Goal: Task Accomplishment & Management: Manage account settings

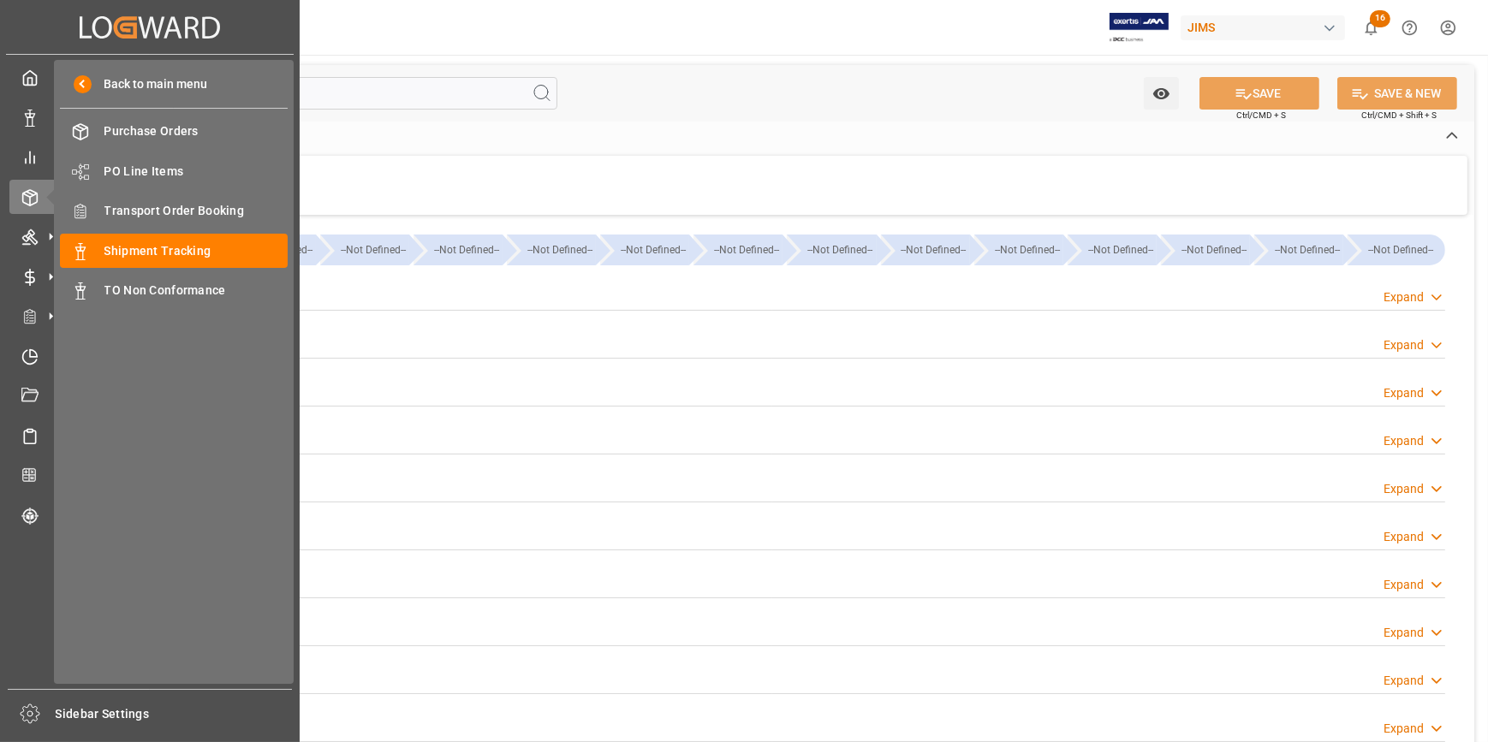
type input "27-08-2025"
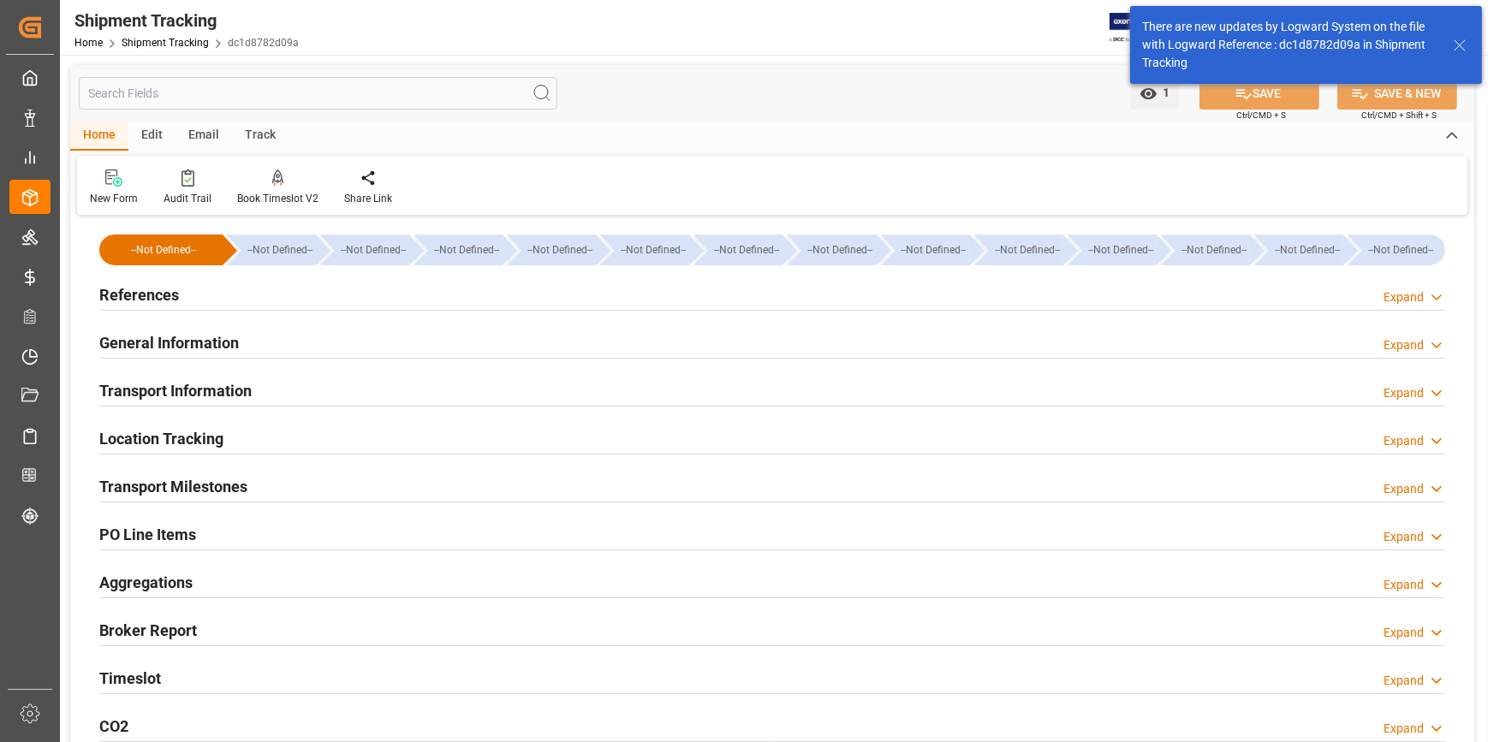
click at [143, 300] on h2 "References" at bounding box center [139, 294] width 80 height 23
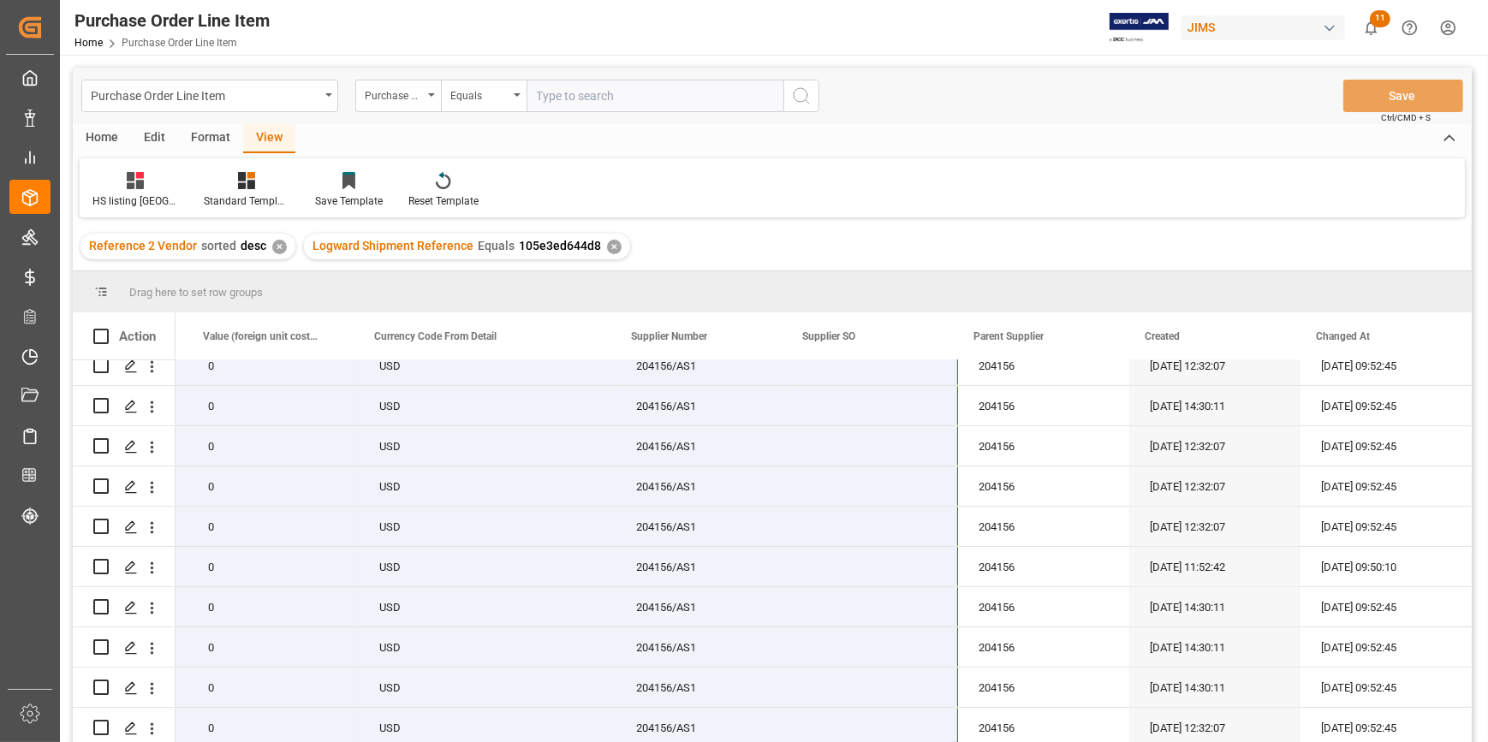
scroll to position [0, 1705]
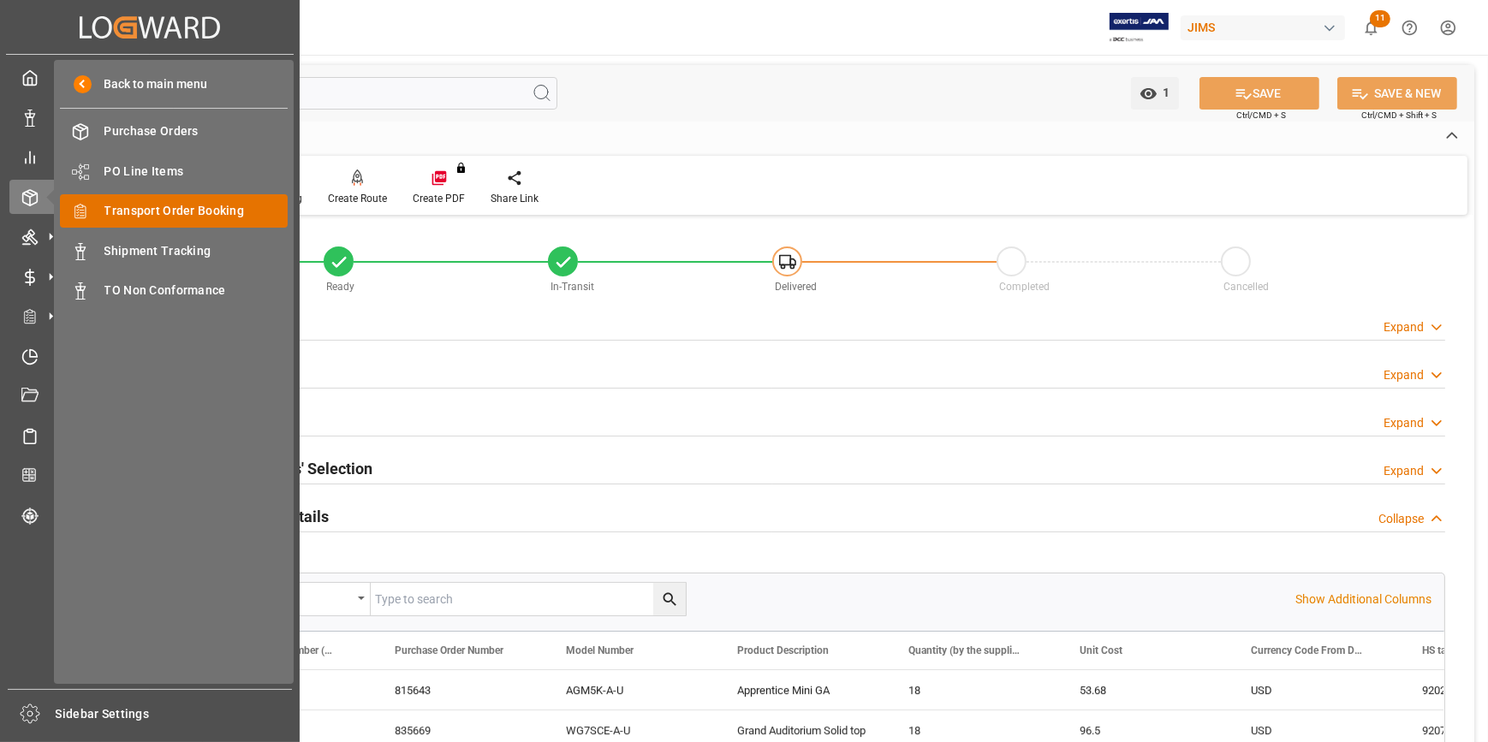
click at [137, 222] on div "Transport Order Booking Transport Order Booking" at bounding box center [174, 210] width 228 height 33
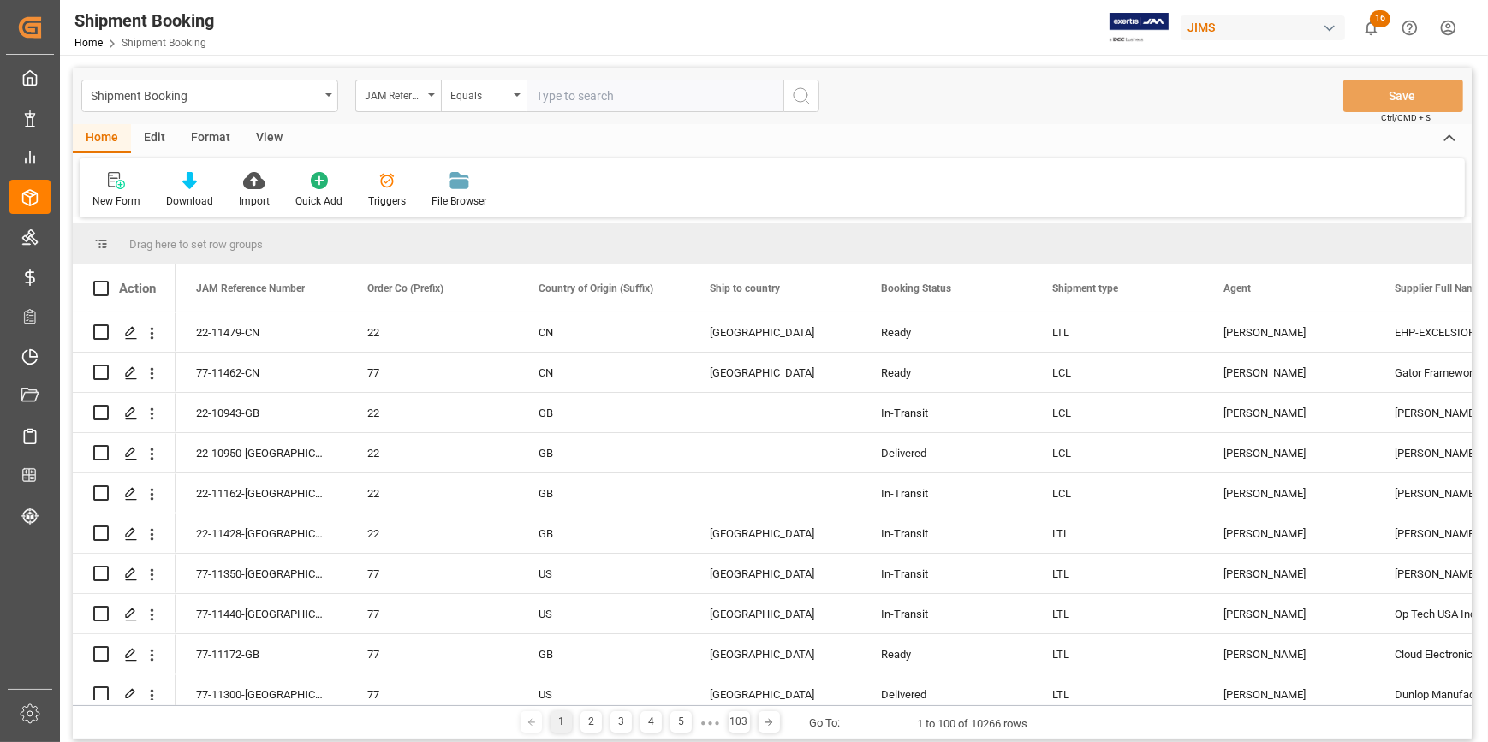
click at [541, 95] on input "text" at bounding box center [655, 96] width 257 height 33
type input "22-10426-CN"
click at [800, 96] on icon "search button" at bounding box center [801, 96] width 21 height 21
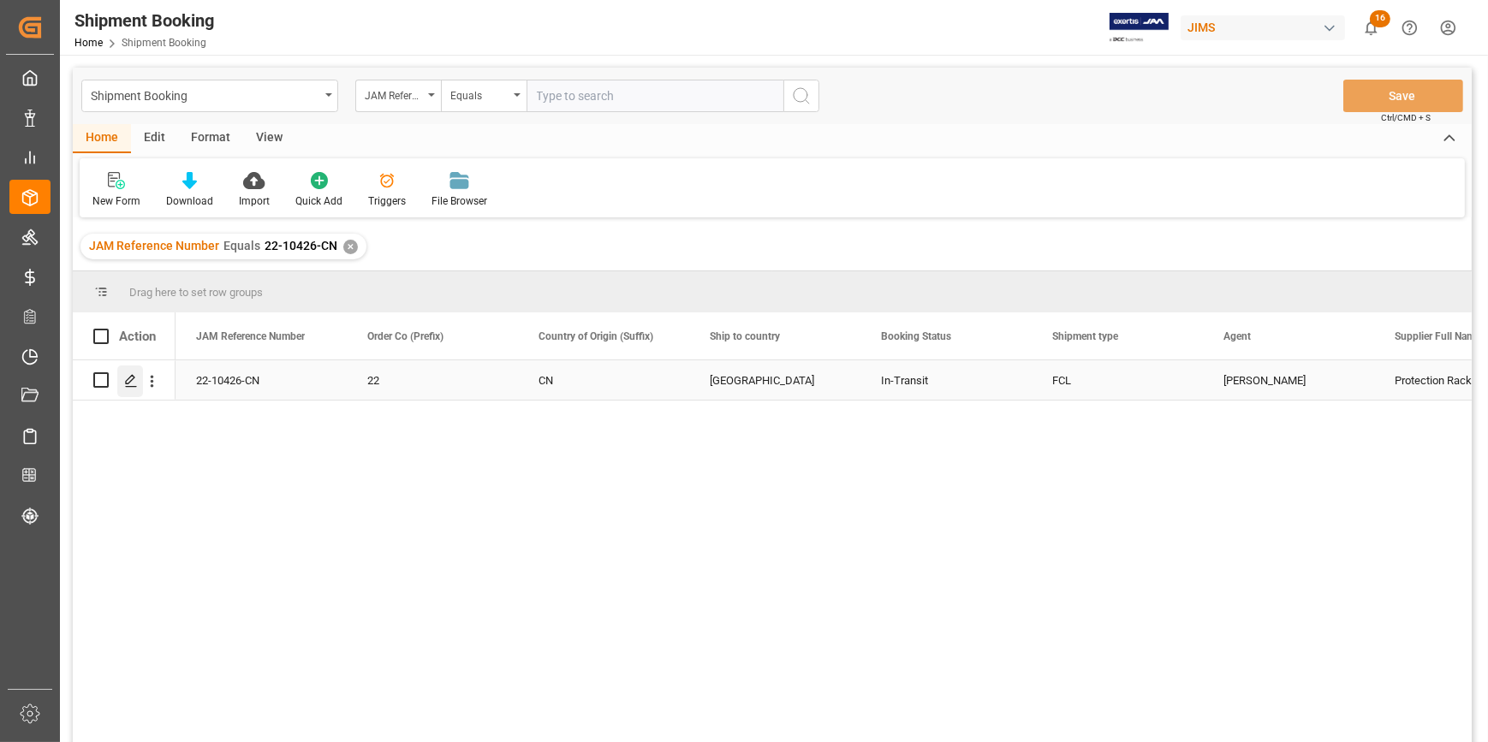
click at [124, 386] on icon "Press SPACE to select this row." at bounding box center [131, 381] width 14 height 14
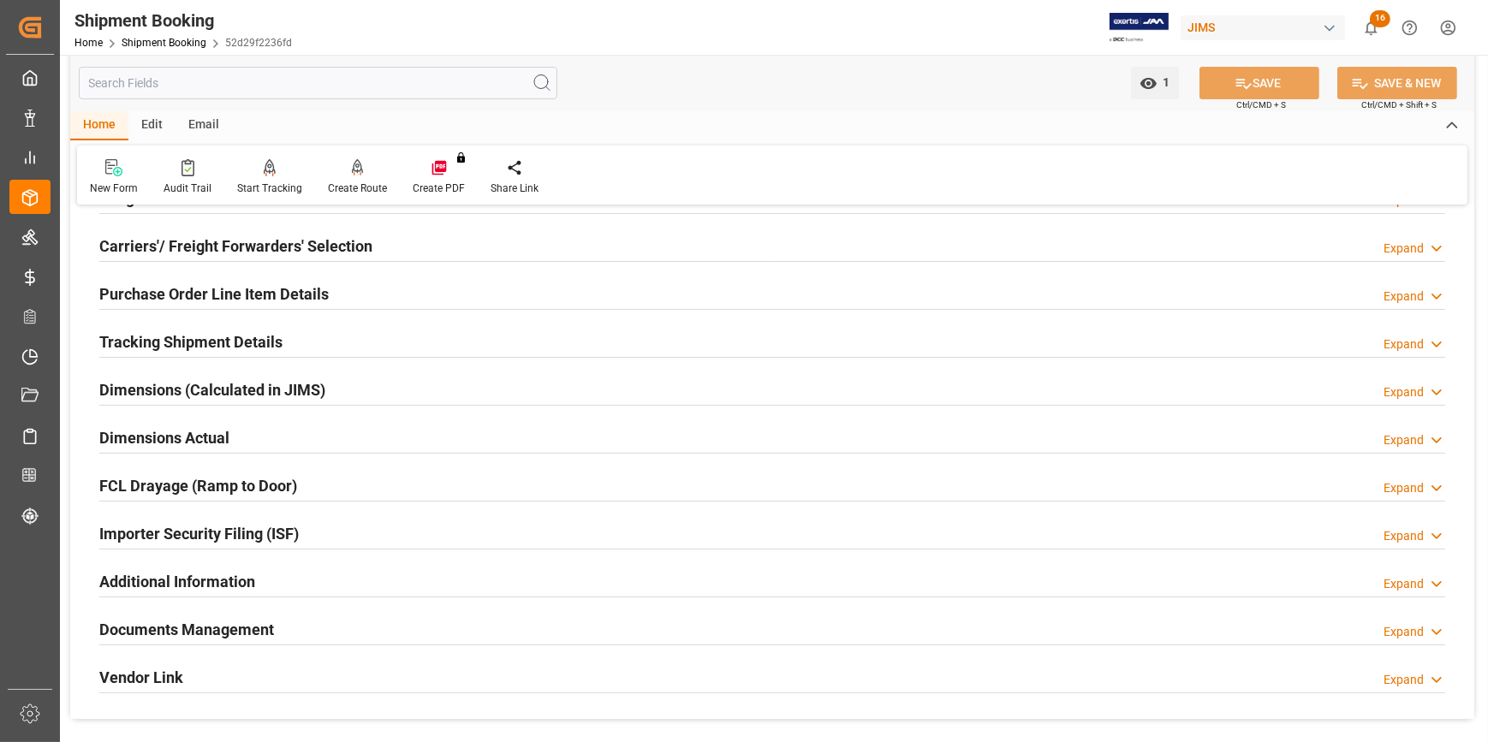
scroll to position [311, 0]
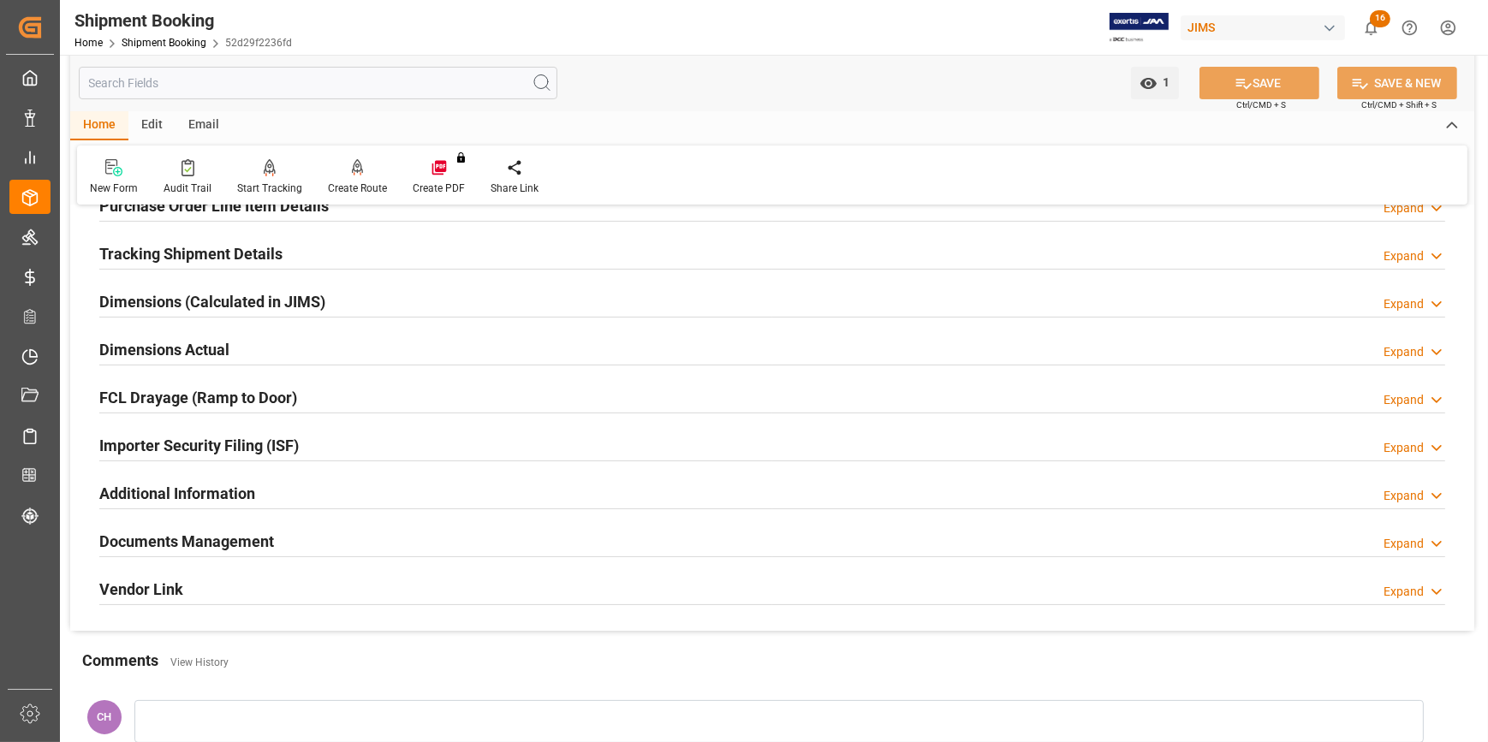
click at [143, 544] on h2 "Documents Management" at bounding box center [186, 541] width 175 height 23
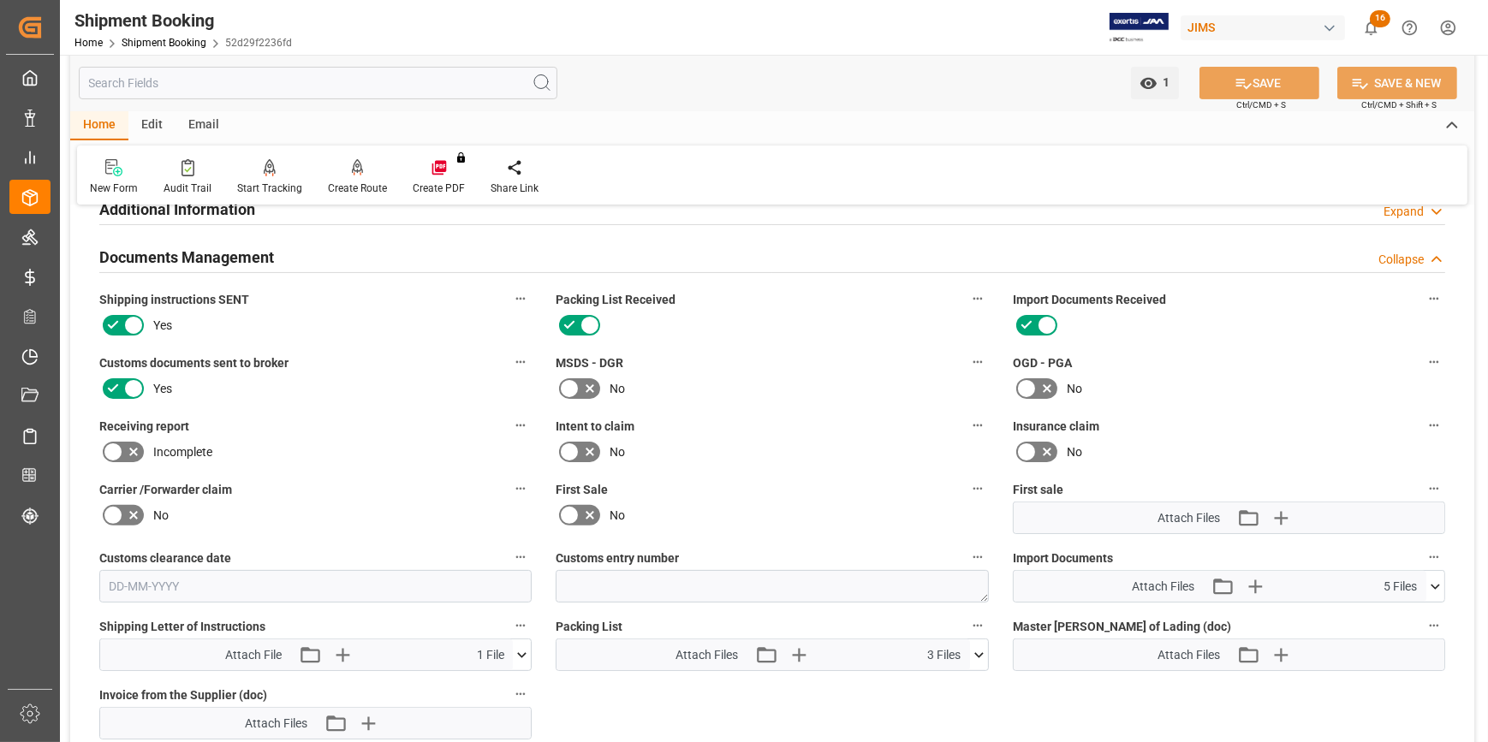
scroll to position [622, 0]
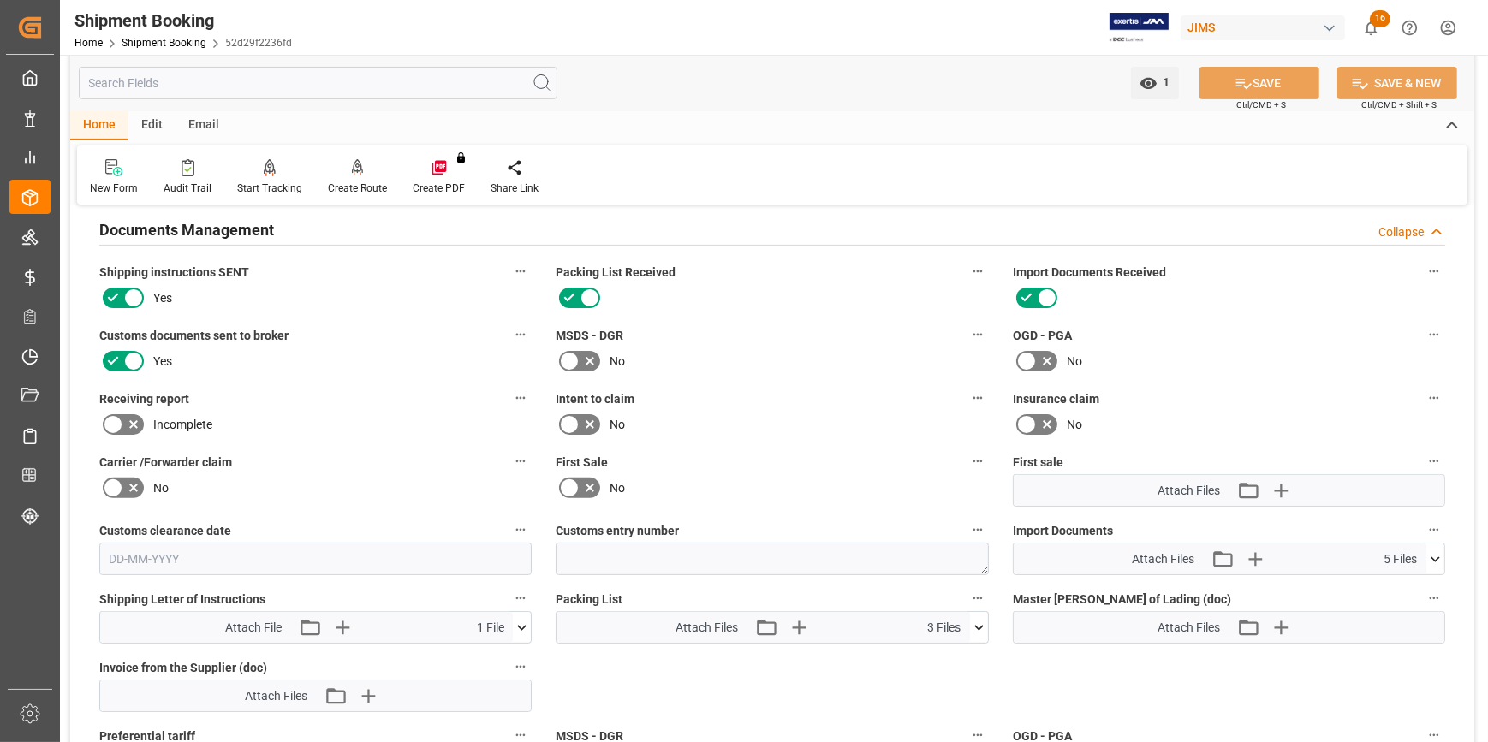
click at [1431, 556] on icon at bounding box center [1435, 558] width 9 height 5
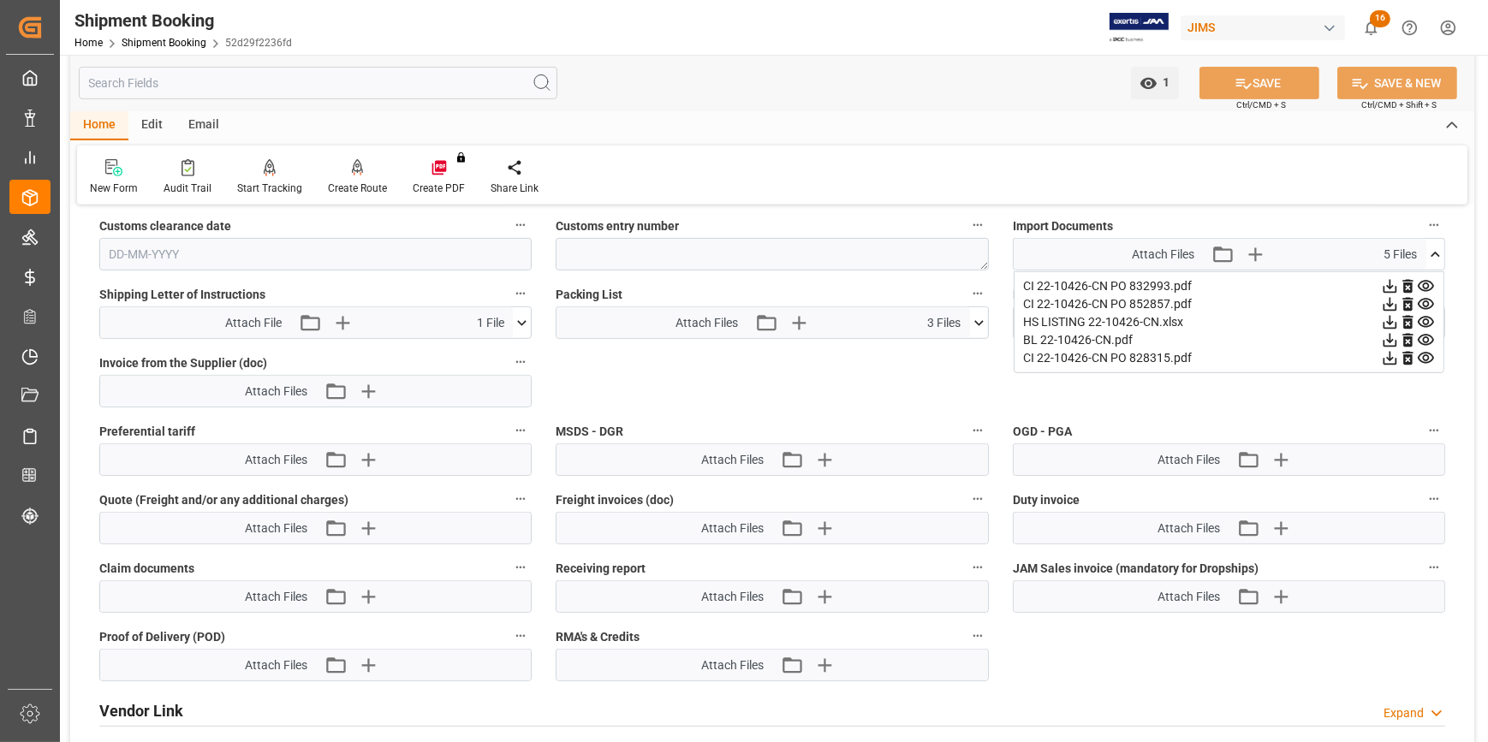
scroll to position [933, 0]
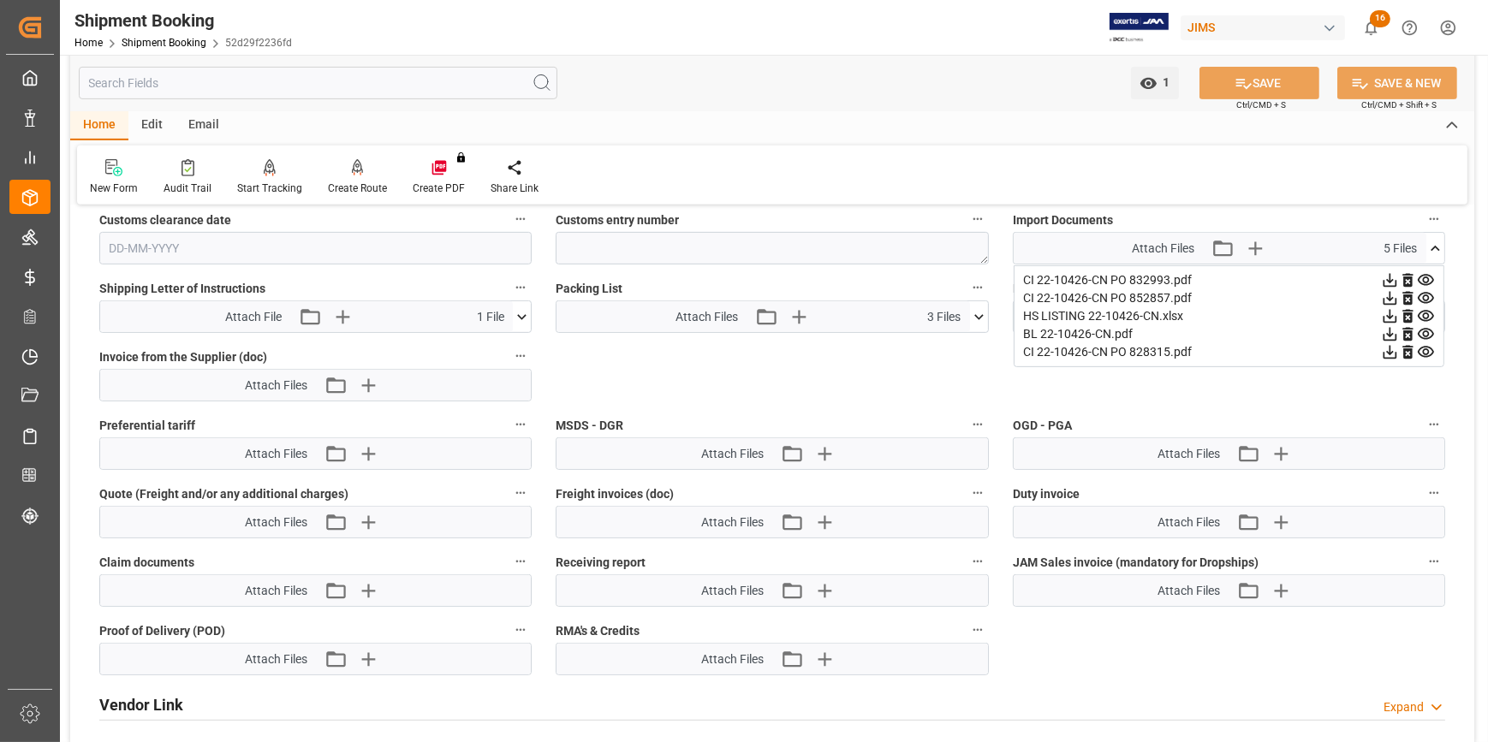
click at [977, 318] on icon at bounding box center [979, 317] width 18 height 18
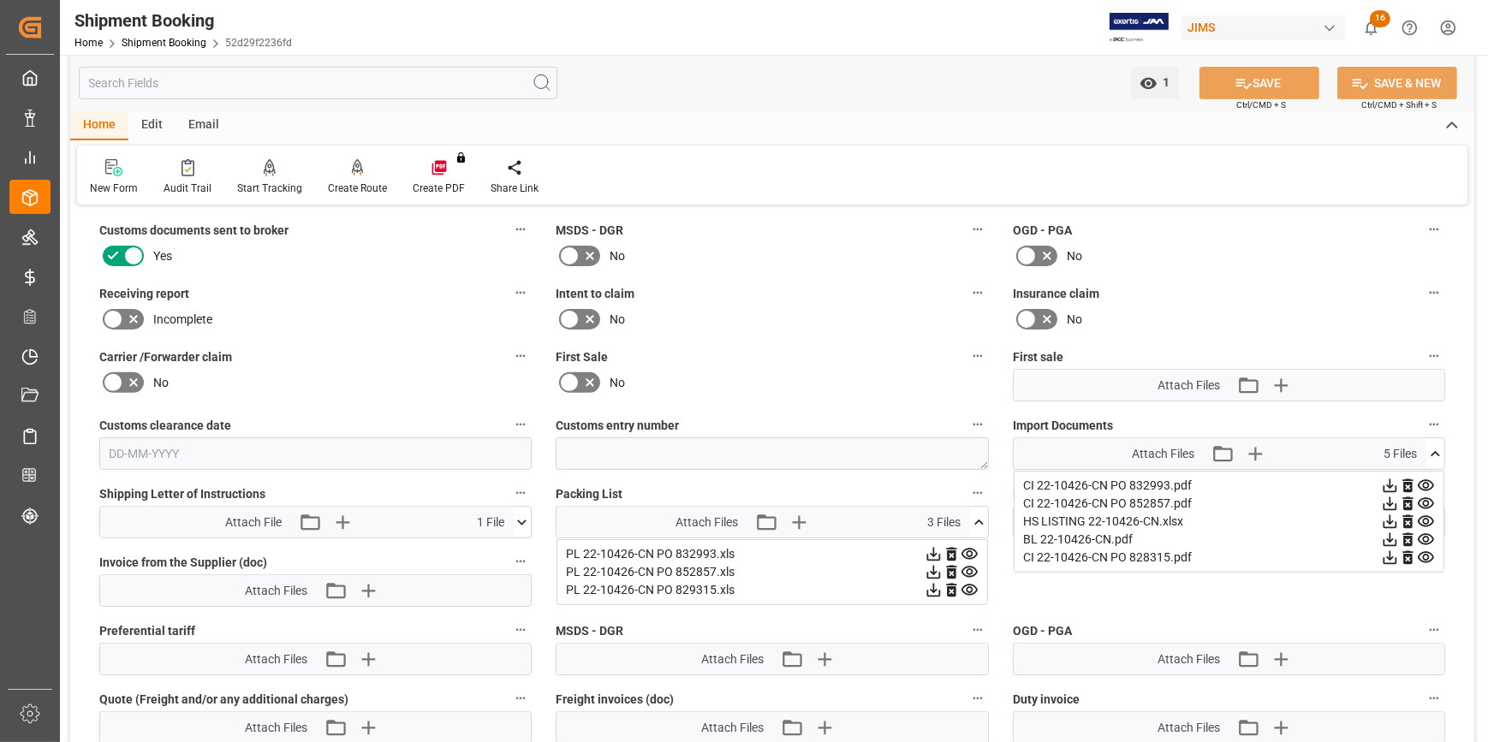
scroll to position [700, 0]
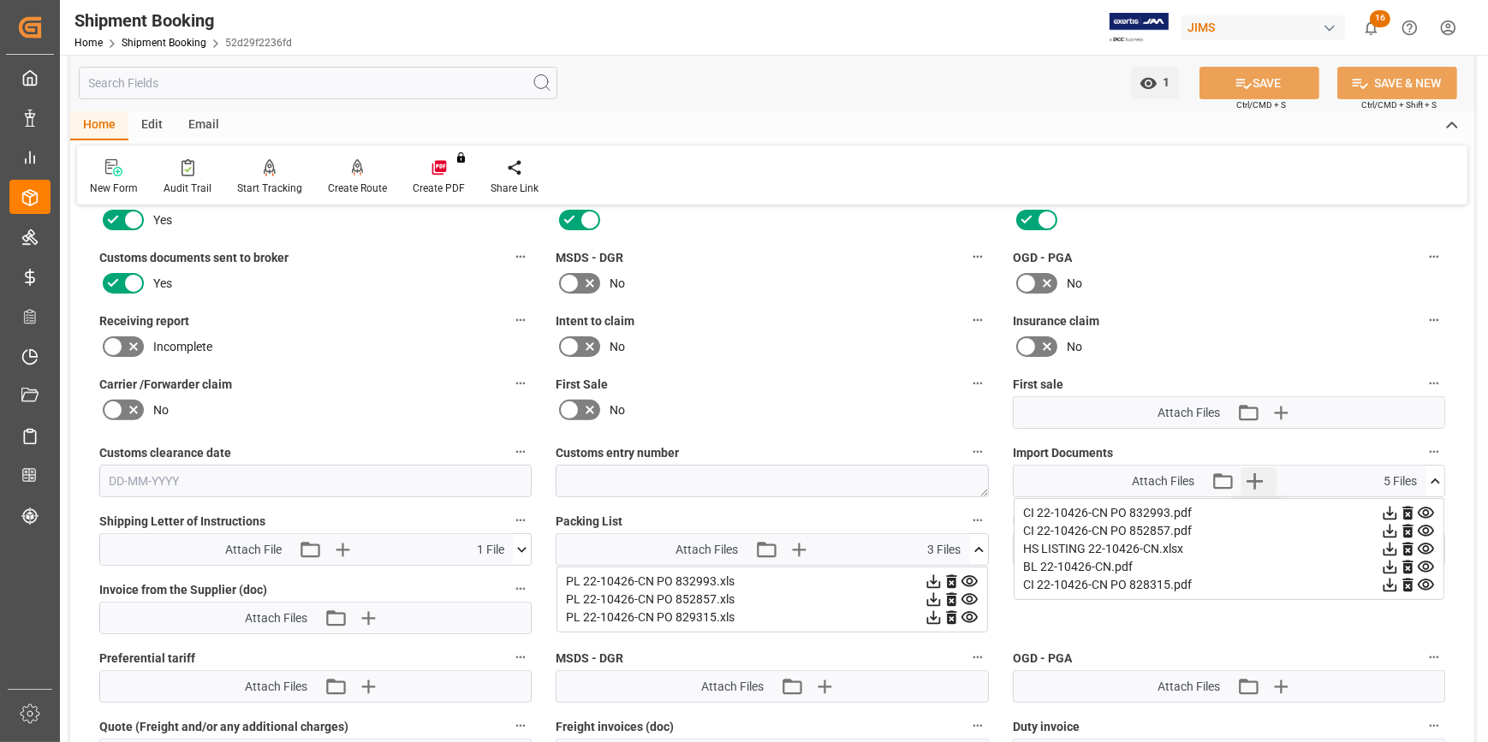
click at [1257, 480] on icon "button" at bounding box center [1254, 480] width 27 height 27
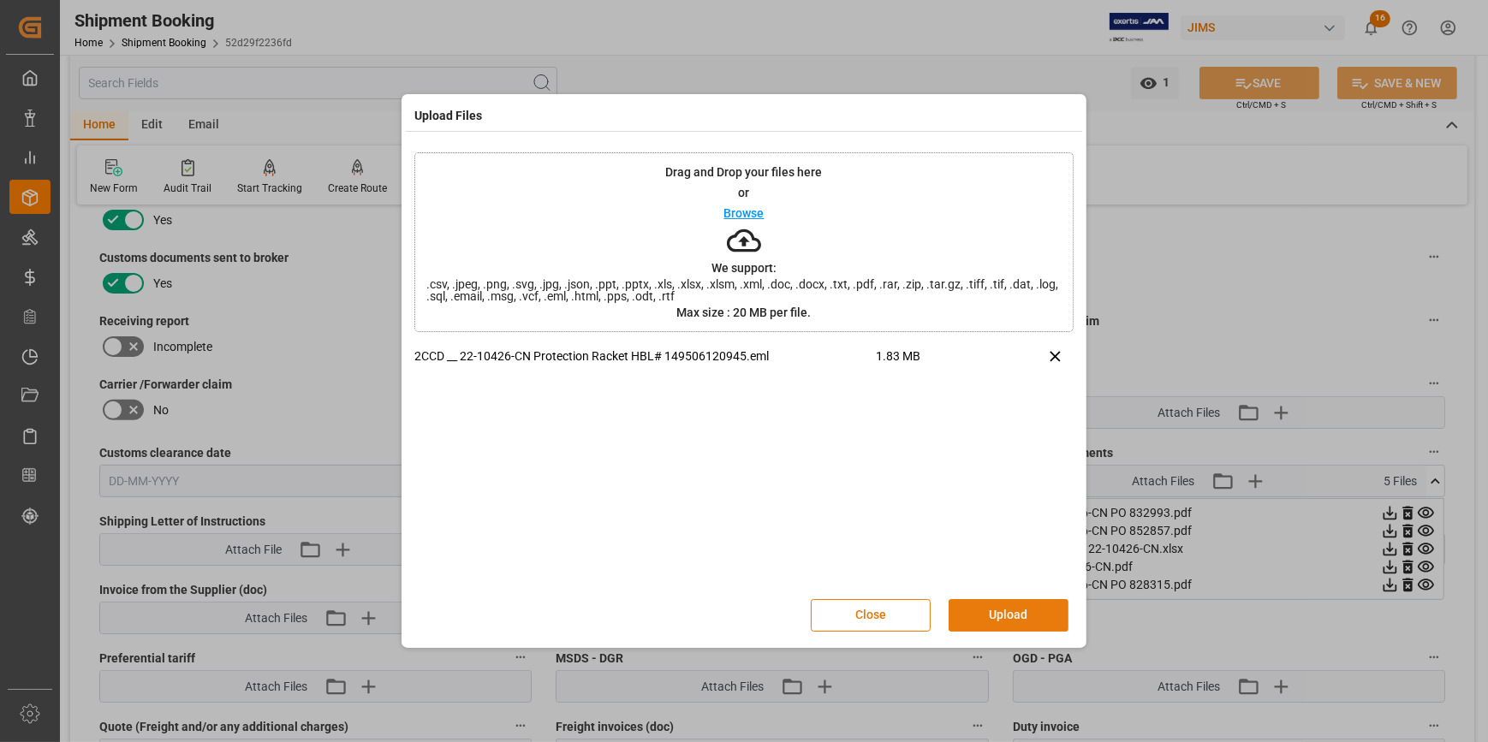
click at [986, 617] on button "Upload" at bounding box center [1009, 615] width 120 height 33
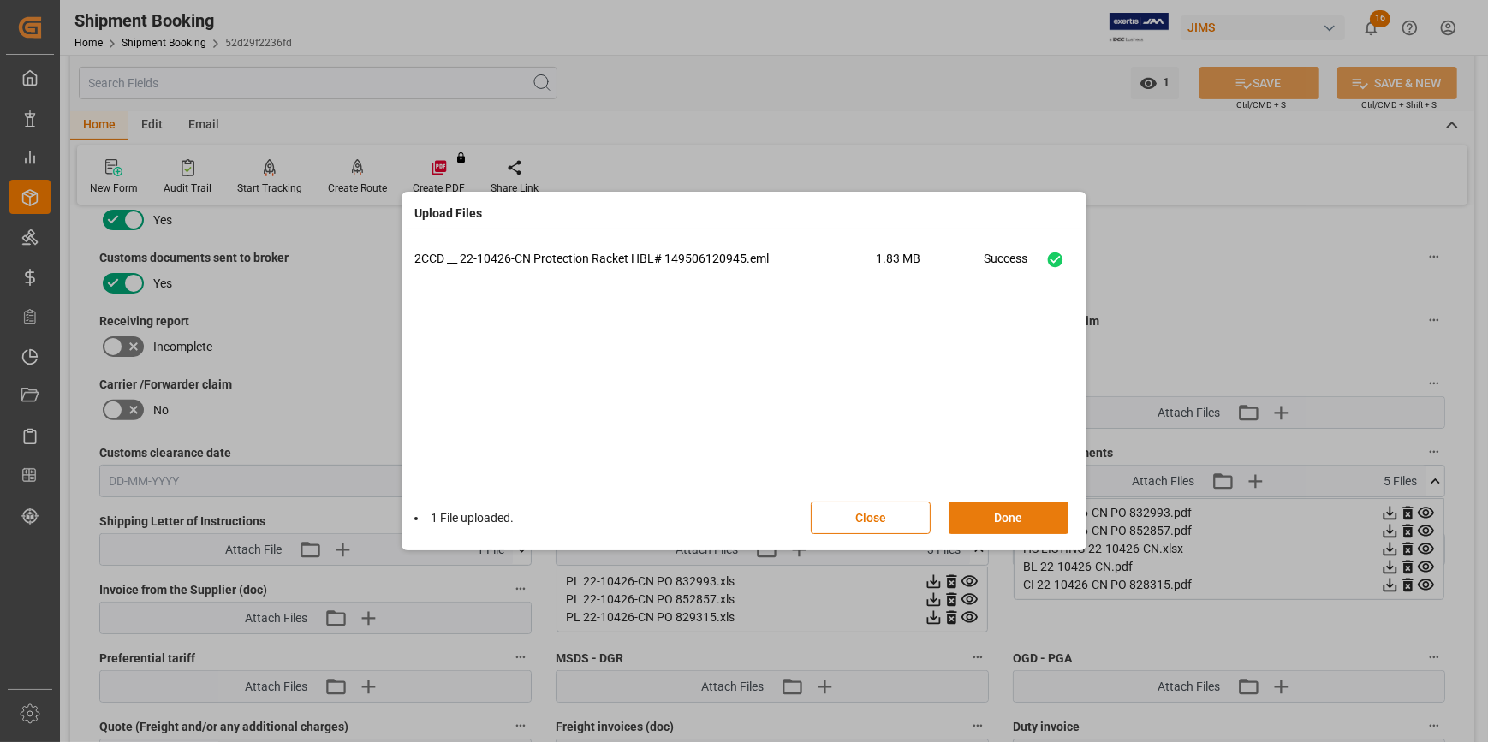
click at [1006, 514] on button "Done" at bounding box center [1009, 518] width 120 height 33
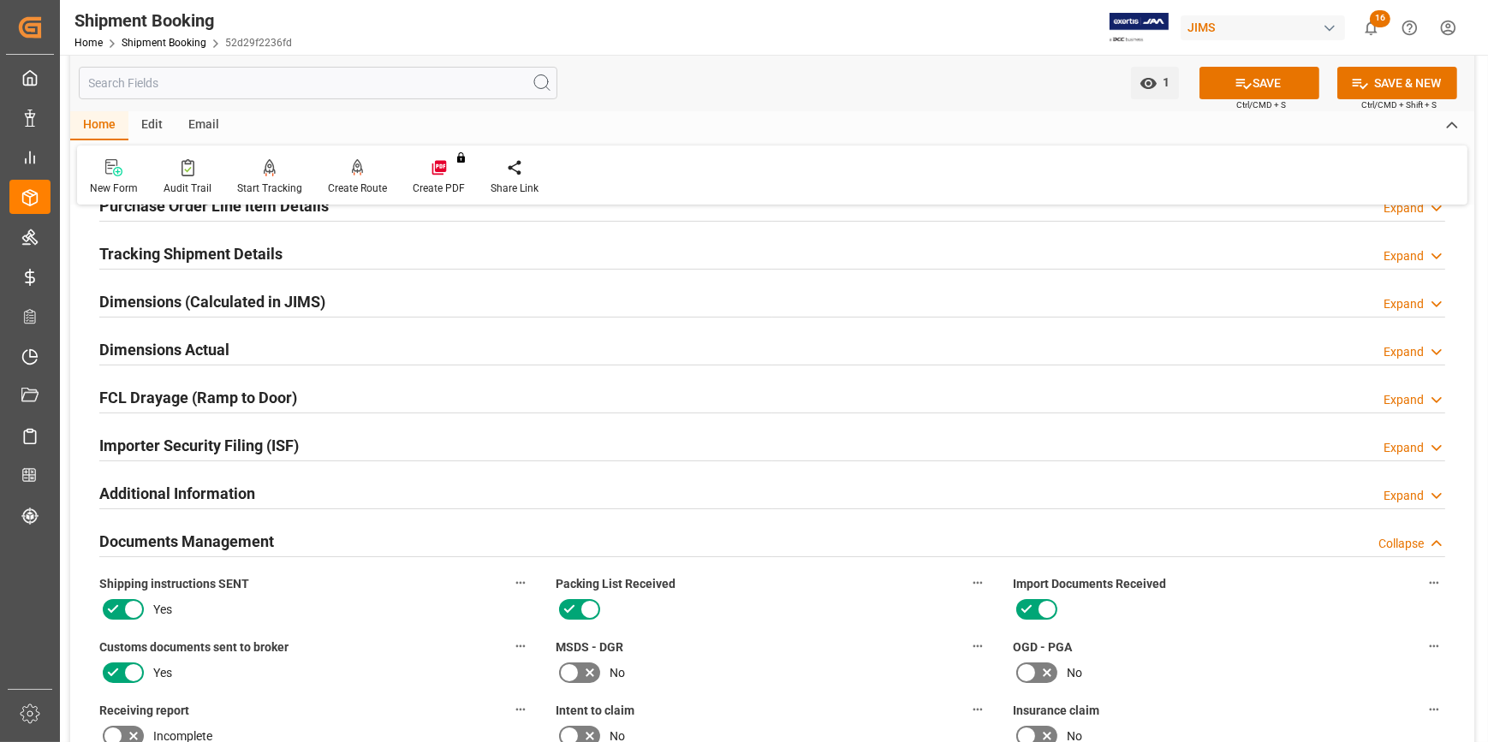
scroll to position [311, 0]
click at [1273, 86] on button "SAVE" at bounding box center [1259, 83] width 120 height 33
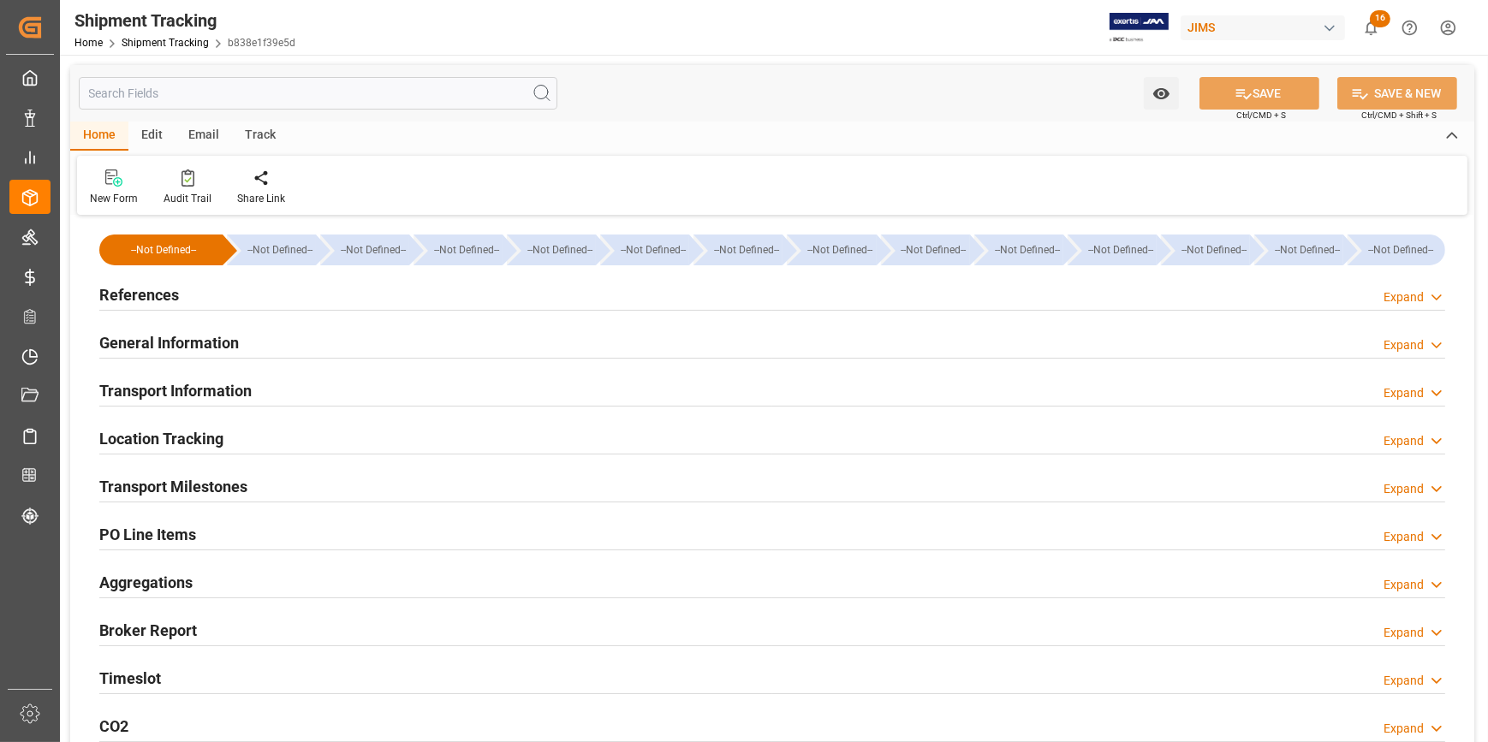
type input "10-07-2025"
click at [140, 290] on h2 "References" at bounding box center [139, 294] width 80 height 23
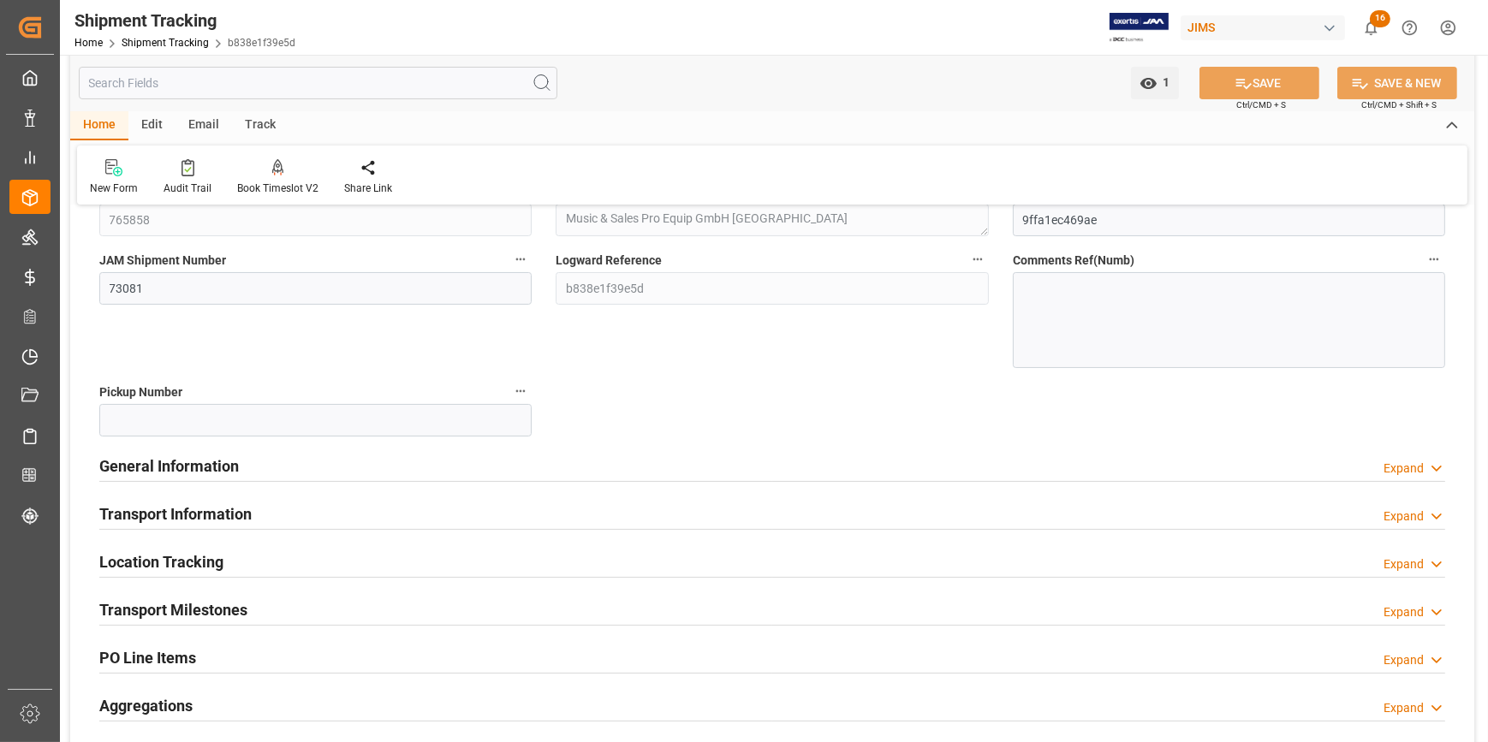
scroll to position [233, 0]
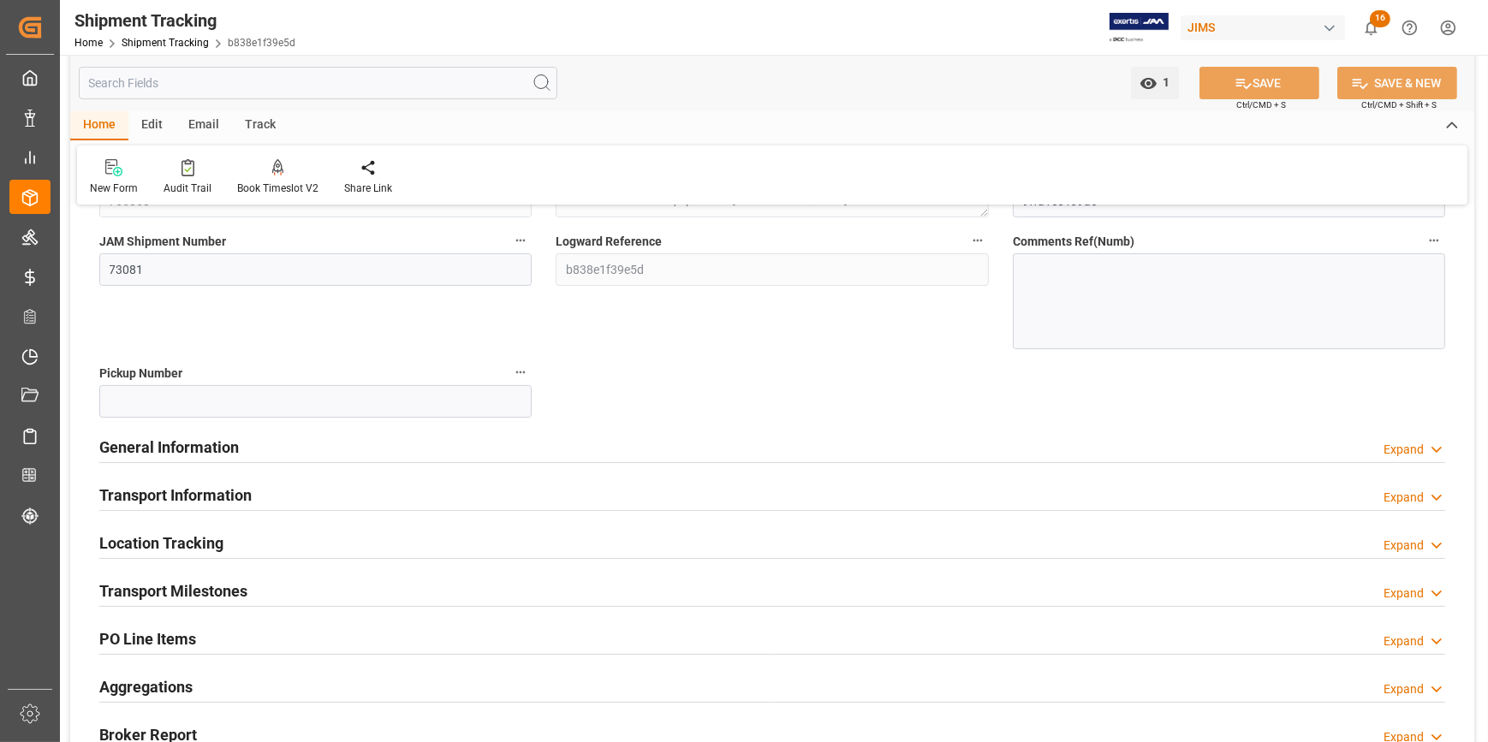
click at [210, 584] on h2 "Transport Milestones" at bounding box center [173, 591] width 148 height 23
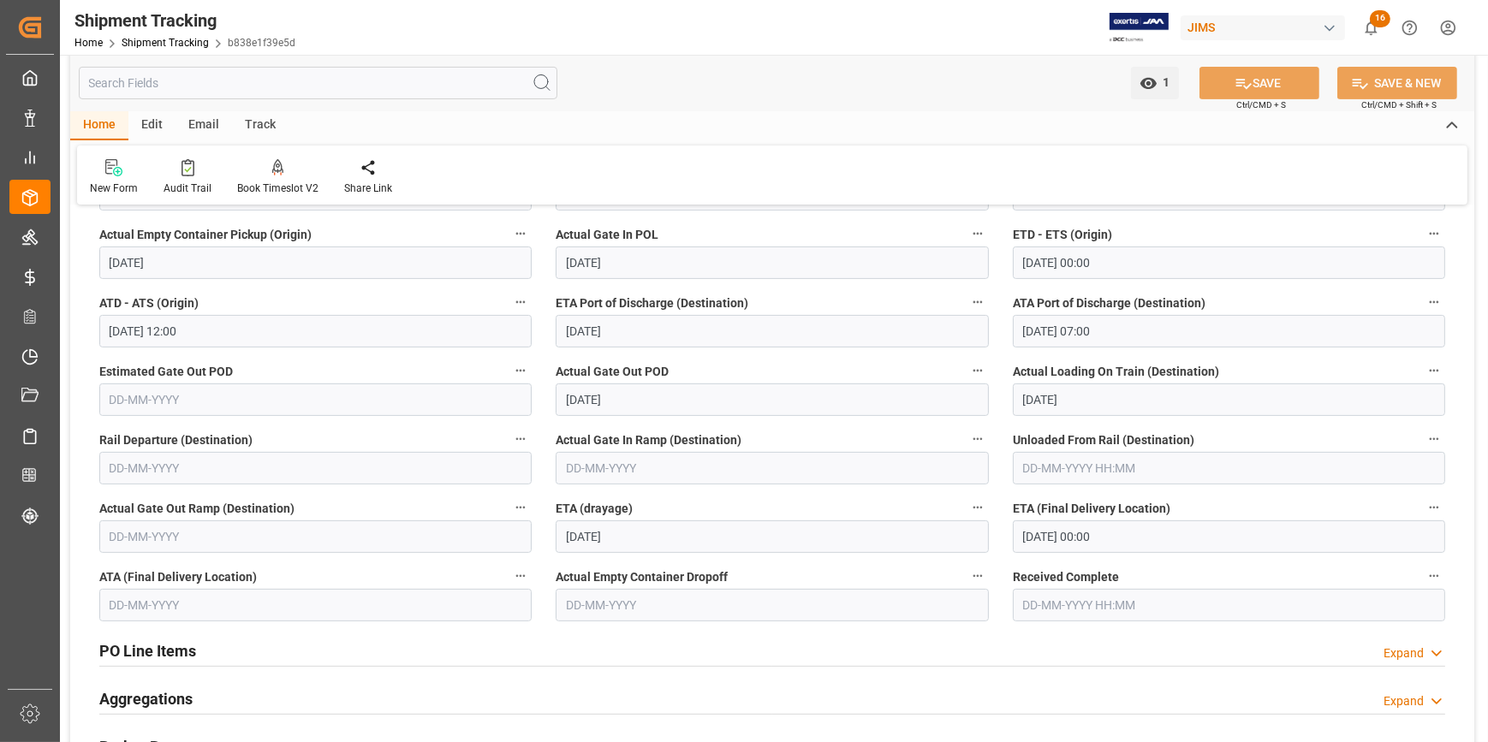
scroll to position [700, 0]
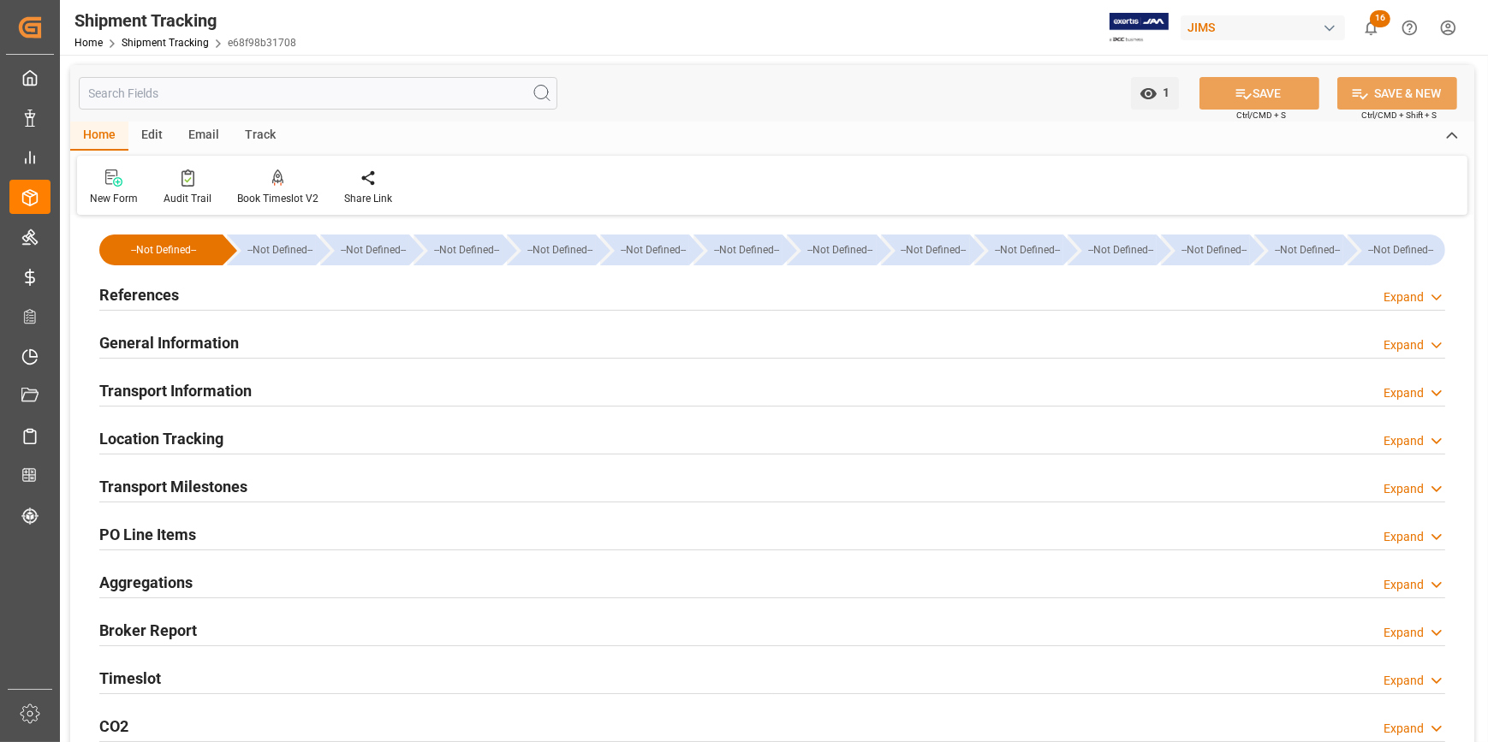
type input "[DATE] 00:00"
type input "16-09-2025 00:00"
type input "10-09-2025"
type input "11-09-2025"
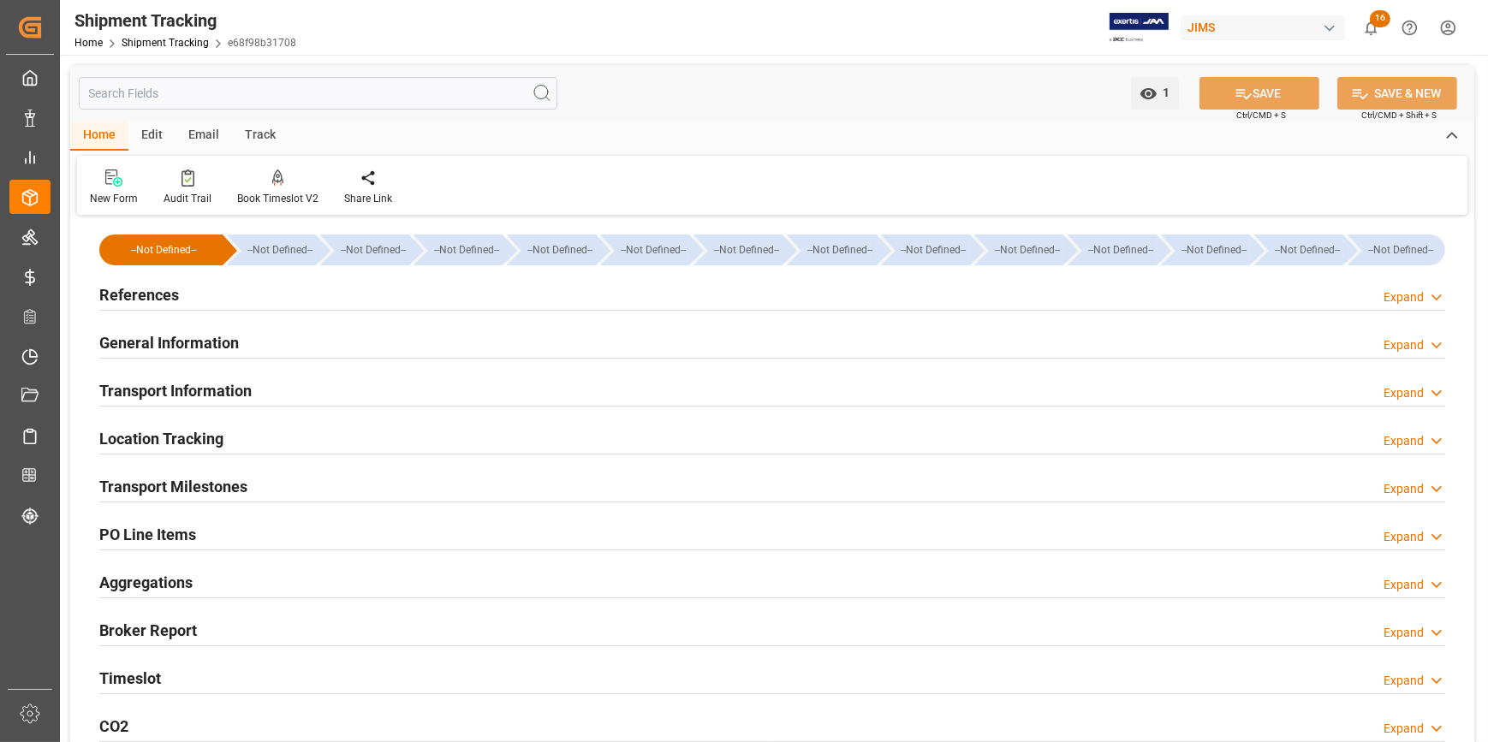
type input "16-09-2025 00:00"
type input "20-09-2025 12:00"
type input "04-10-2025"
type input "04-10-2025 07:00"
type input "[DATE]"
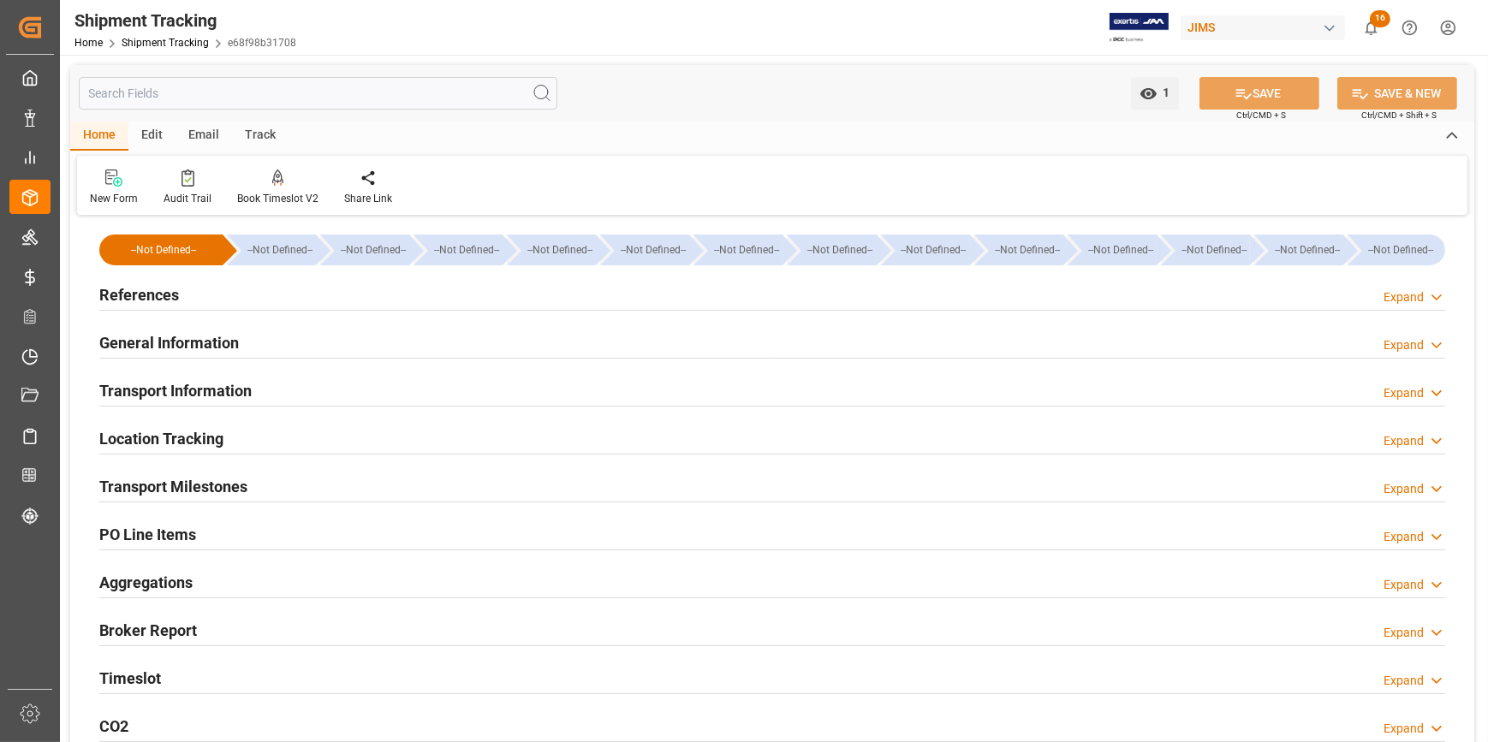
type input "[DATE]"
type input "15-10-2025"
type input "17-10-2025 00:00"
click at [157, 483] on h2 "Transport Milestones" at bounding box center [173, 486] width 148 height 23
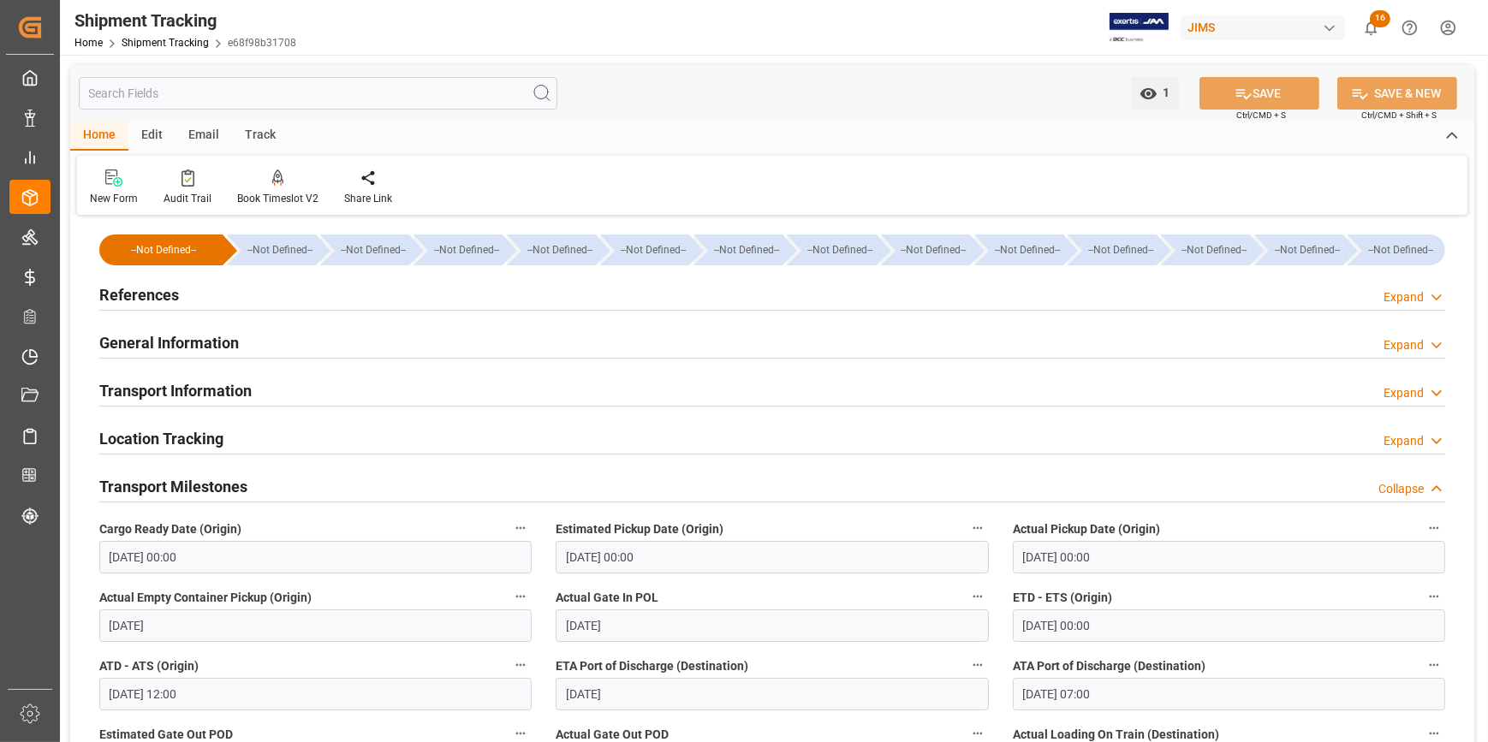
click at [155, 295] on h2 "References" at bounding box center [139, 294] width 80 height 23
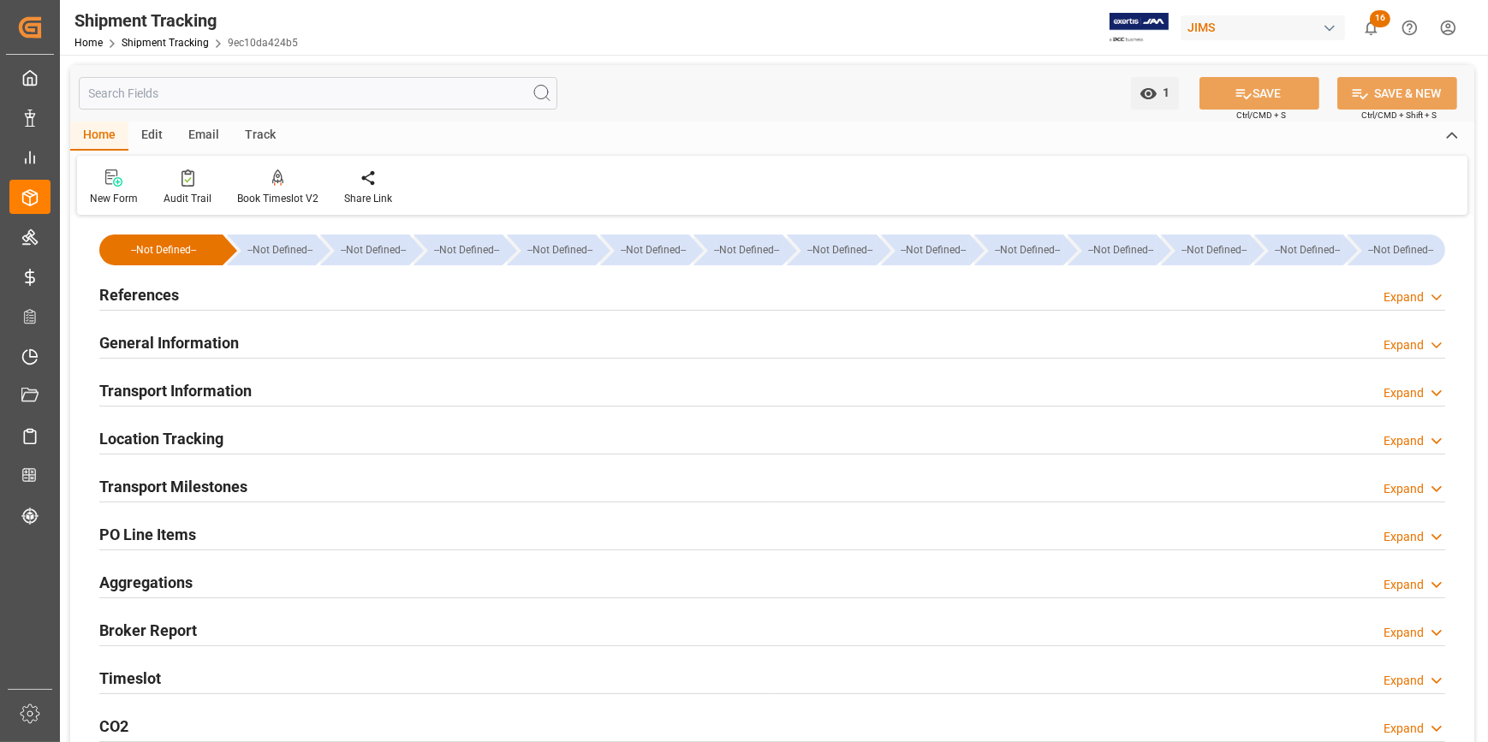
type input "[DATE]"
click at [140, 300] on h2 "References" at bounding box center [139, 294] width 80 height 23
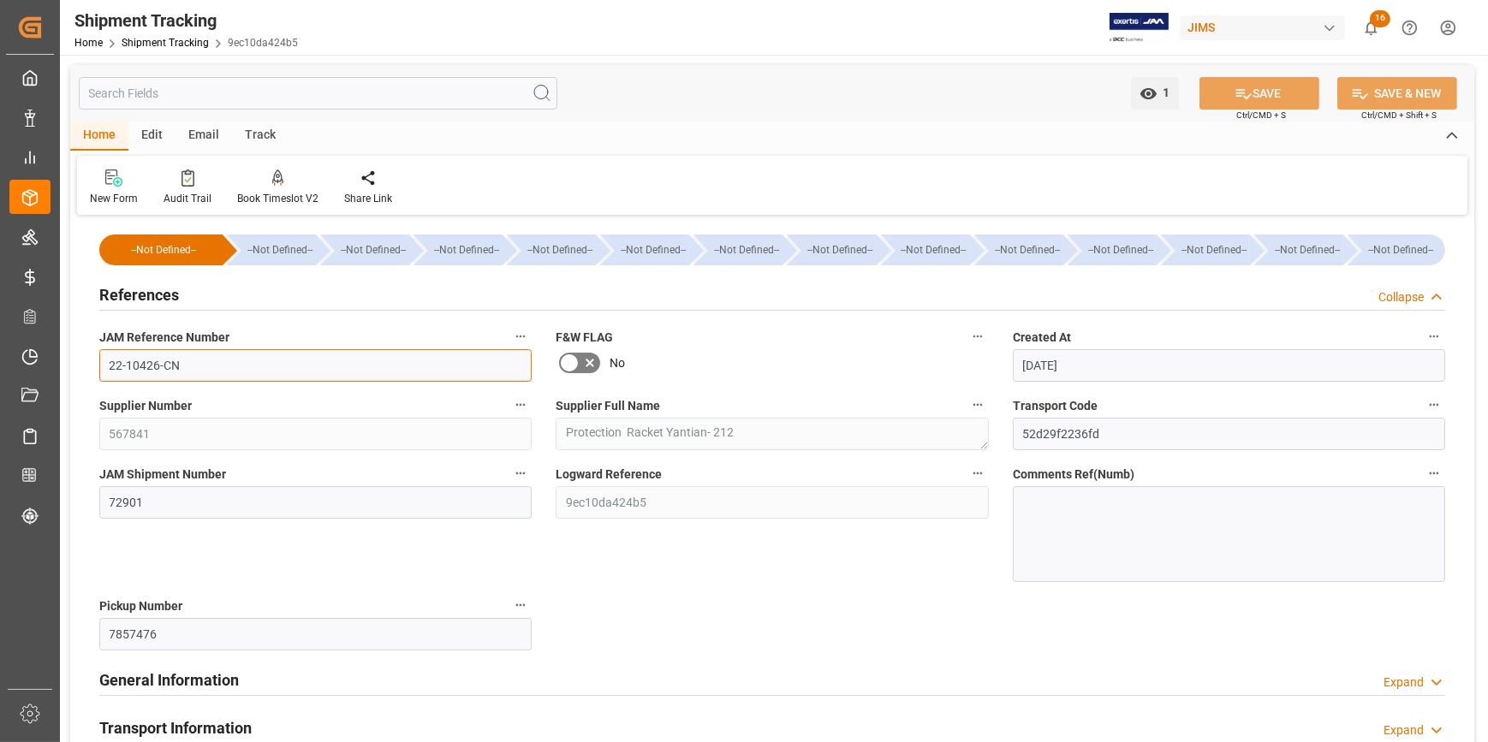
drag, startPoint x: 185, startPoint y: 373, endPoint x: 94, endPoint y: 360, distance: 91.8
click at [94, 360] on div "JAM Reference Number 22-10426-CN" at bounding box center [315, 353] width 456 height 68
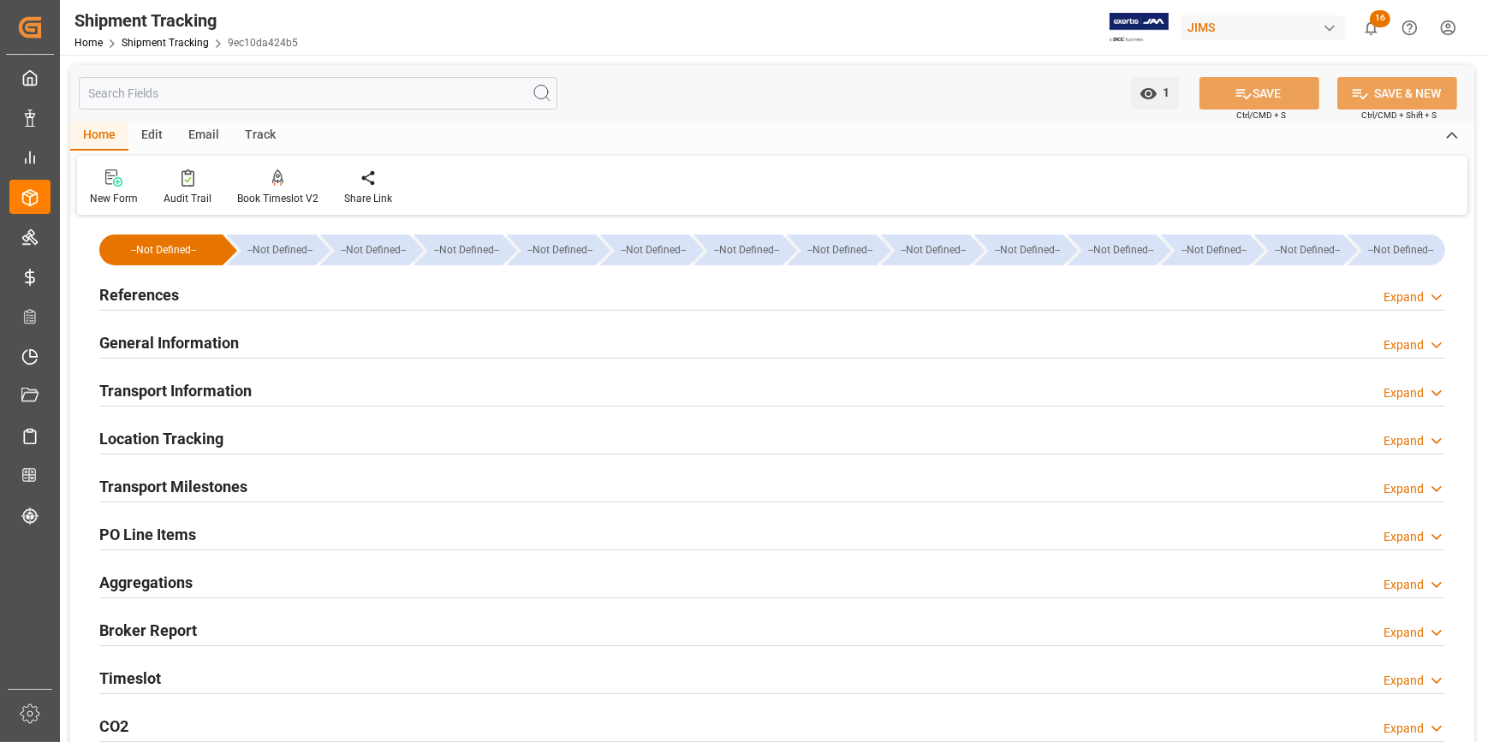
type input "[DATE]"
click at [112, 295] on h2 "References" at bounding box center [139, 294] width 80 height 23
type input "[DATE]"
click at [150, 300] on h2 "References" at bounding box center [139, 294] width 80 height 23
click at [146, 304] on h2 "References" at bounding box center [139, 294] width 80 height 23
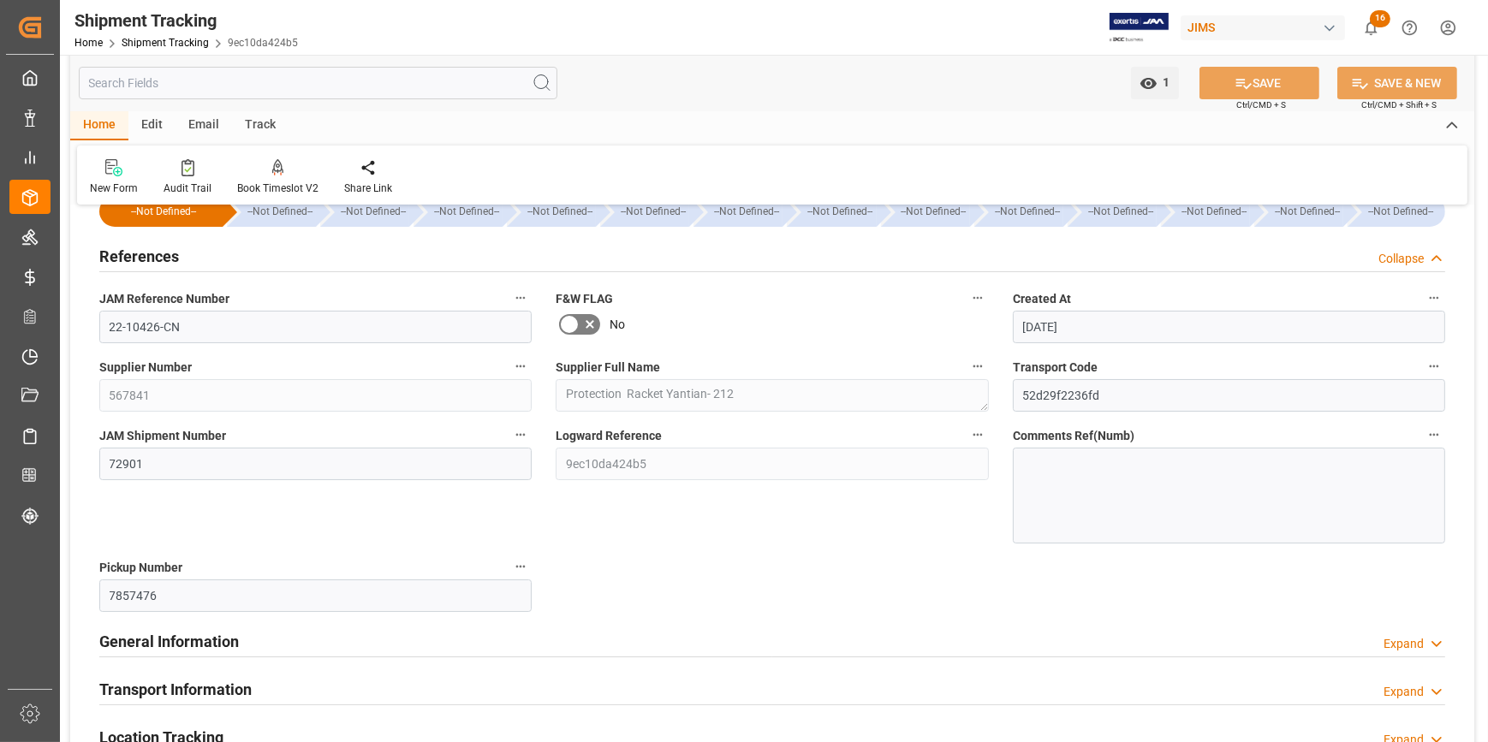
scroll to position [77, 0]
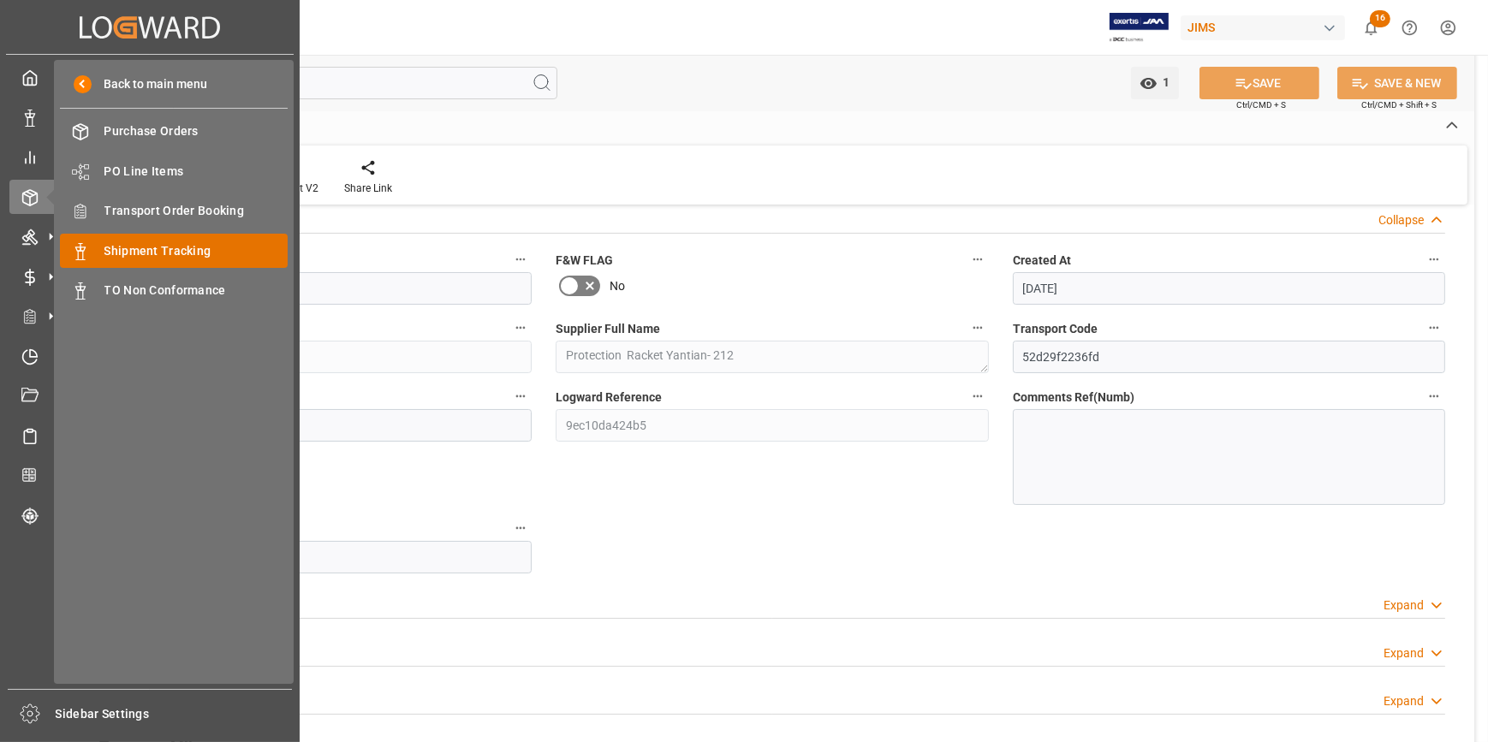
click at [152, 246] on span "Shipment Tracking" at bounding box center [196, 251] width 184 height 18
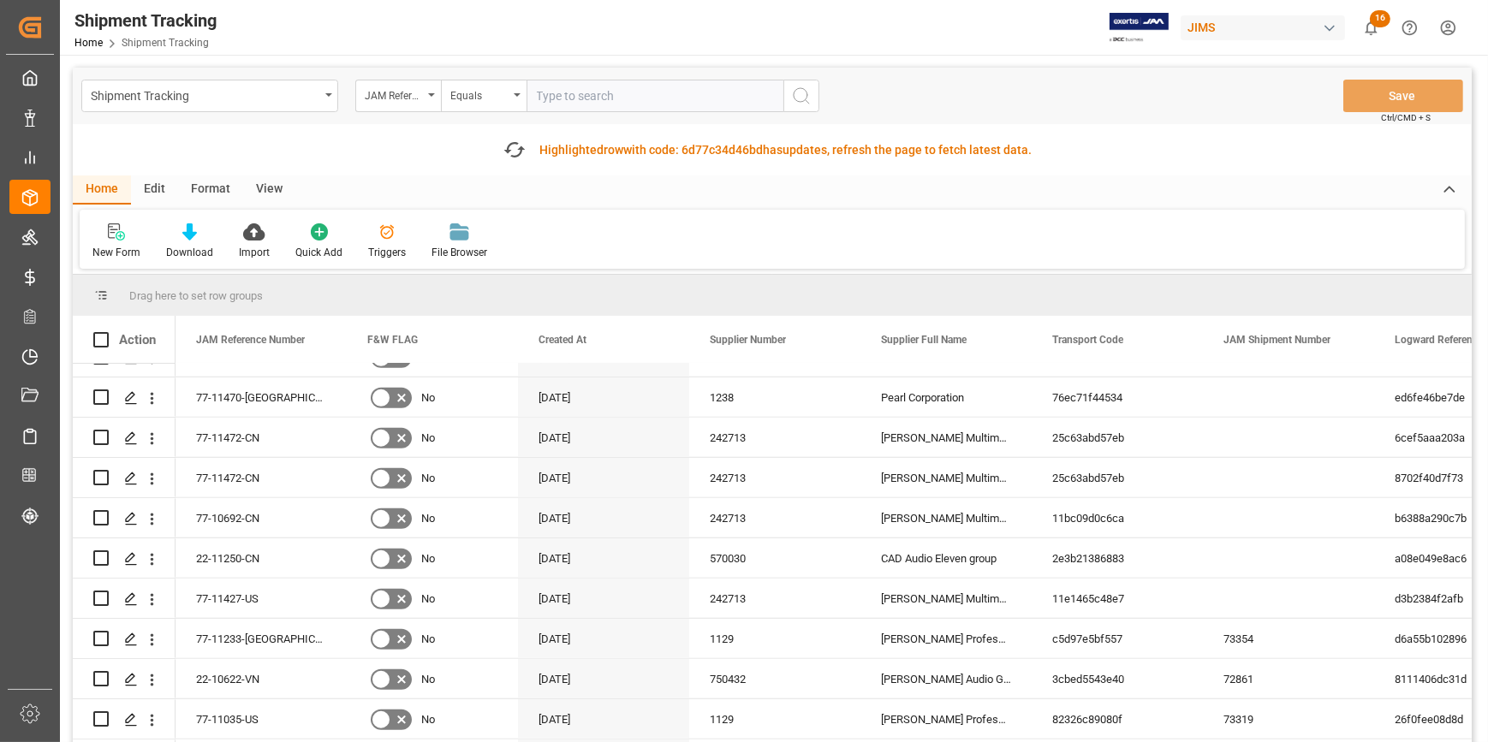
scroll to position [1556, 0]
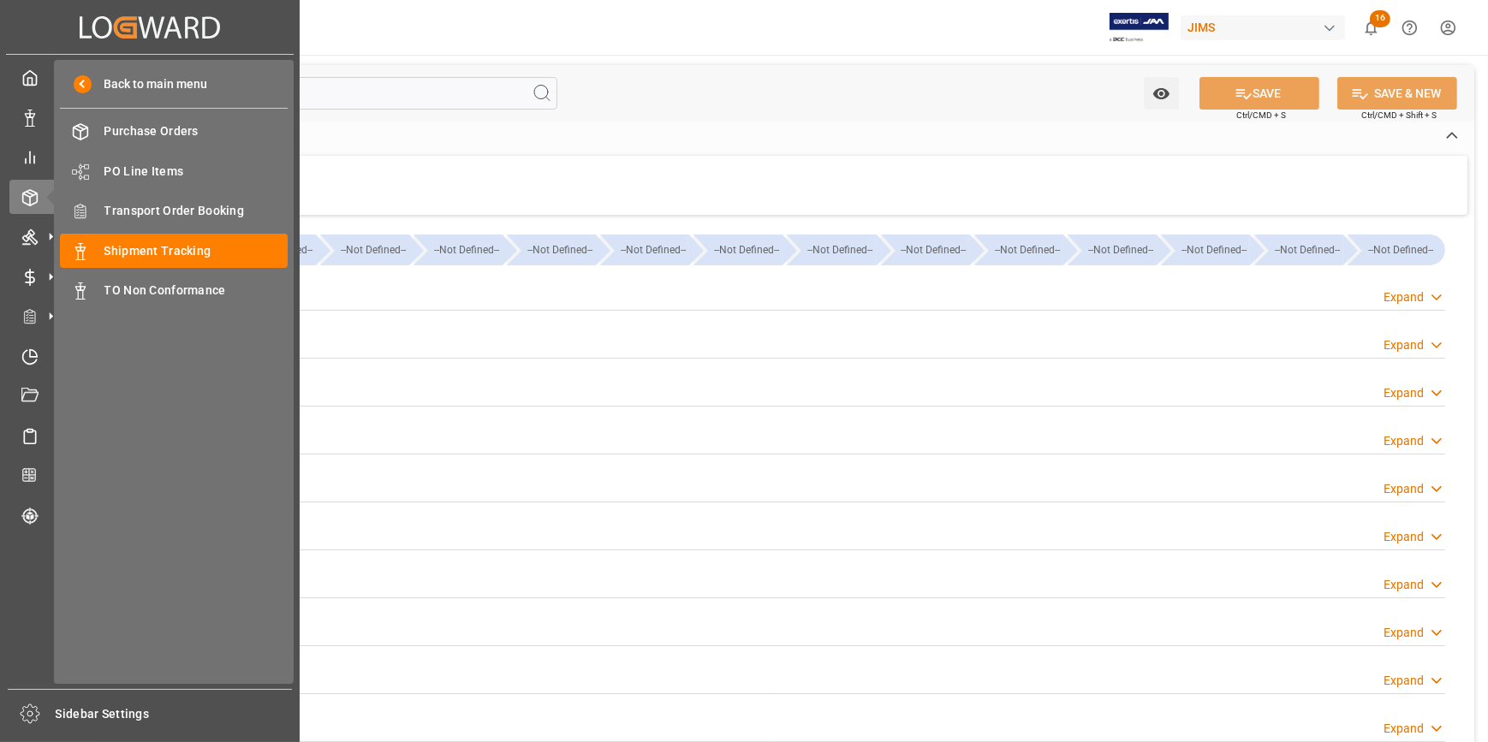
type input "[DATE]"
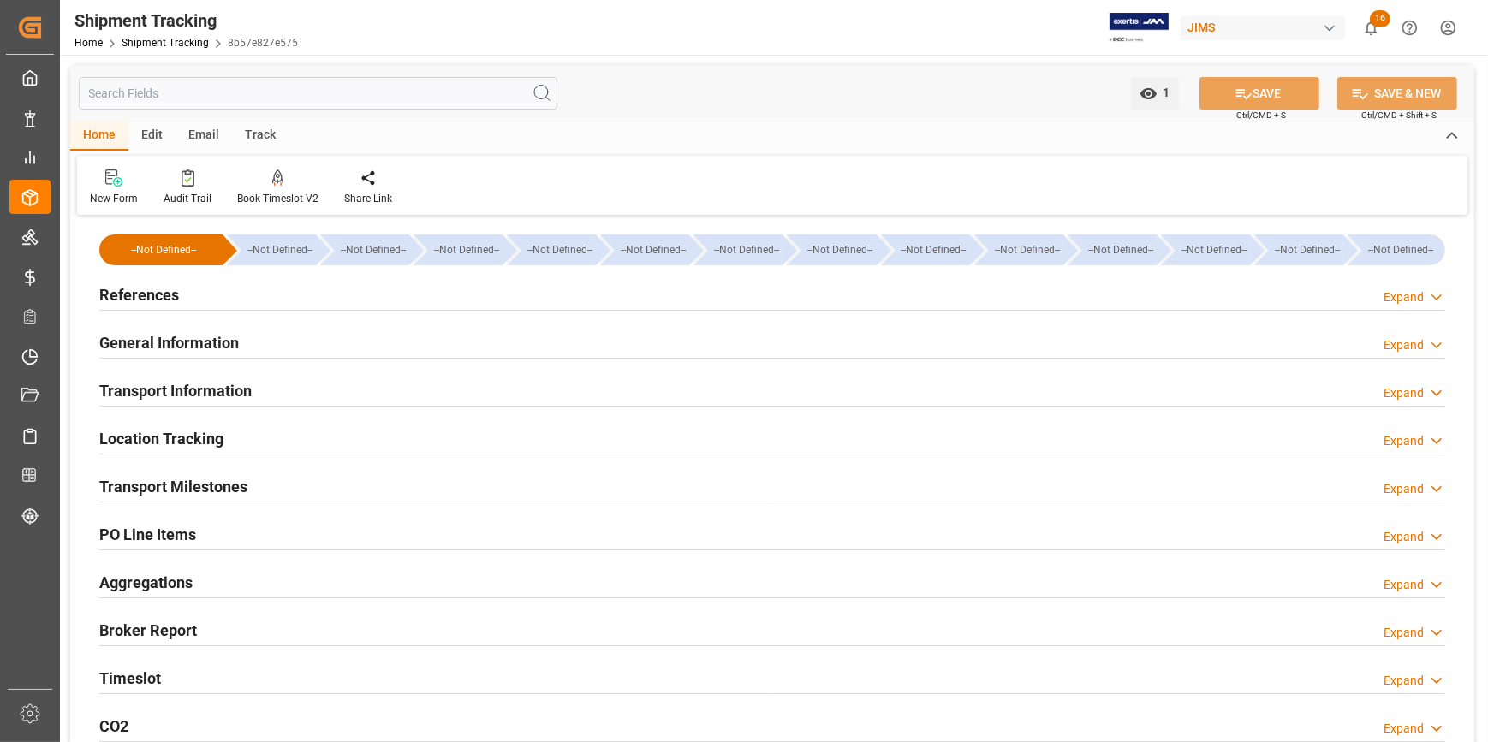
click at [141, 300] on h2 "References" at bounding box center [139, 294] width 80 height 23
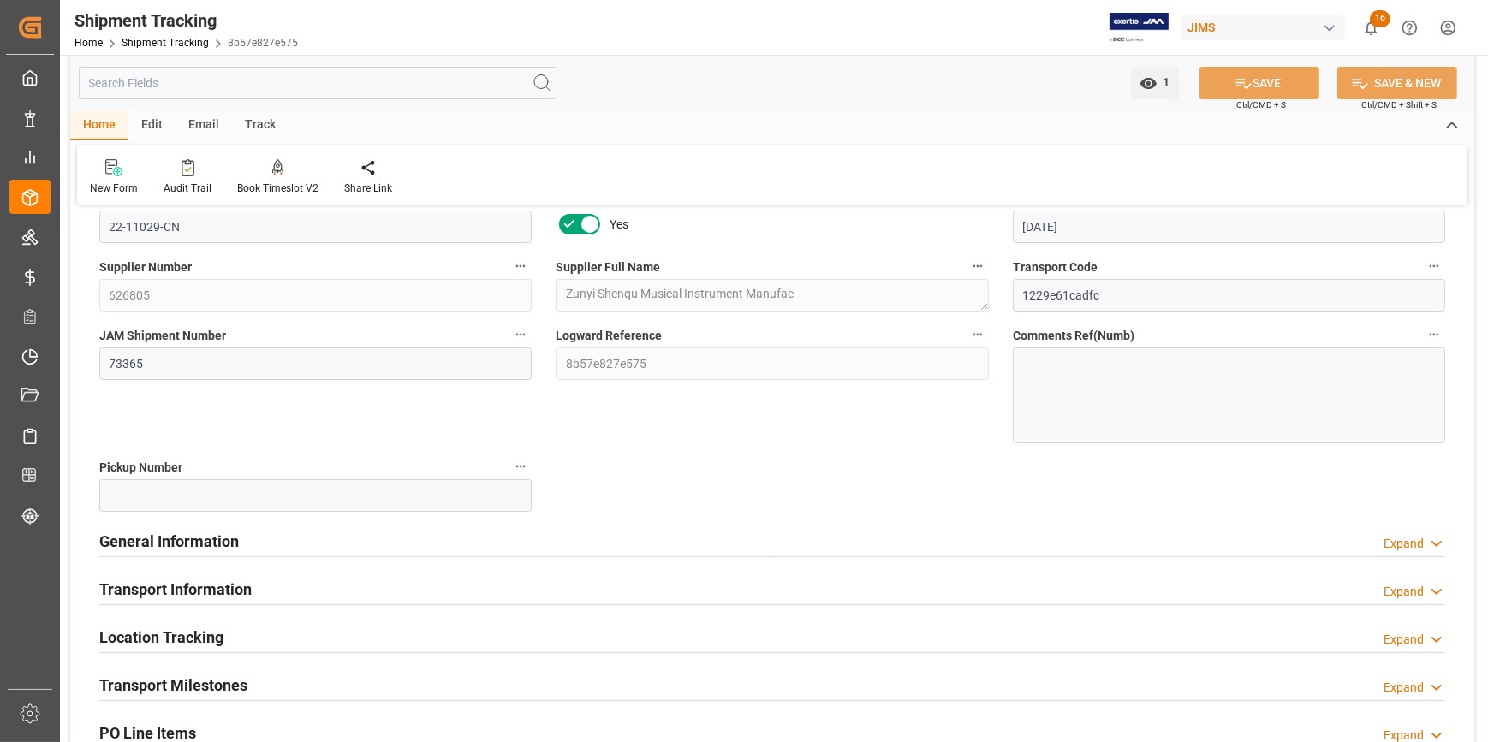
scroll to position [155, 0]
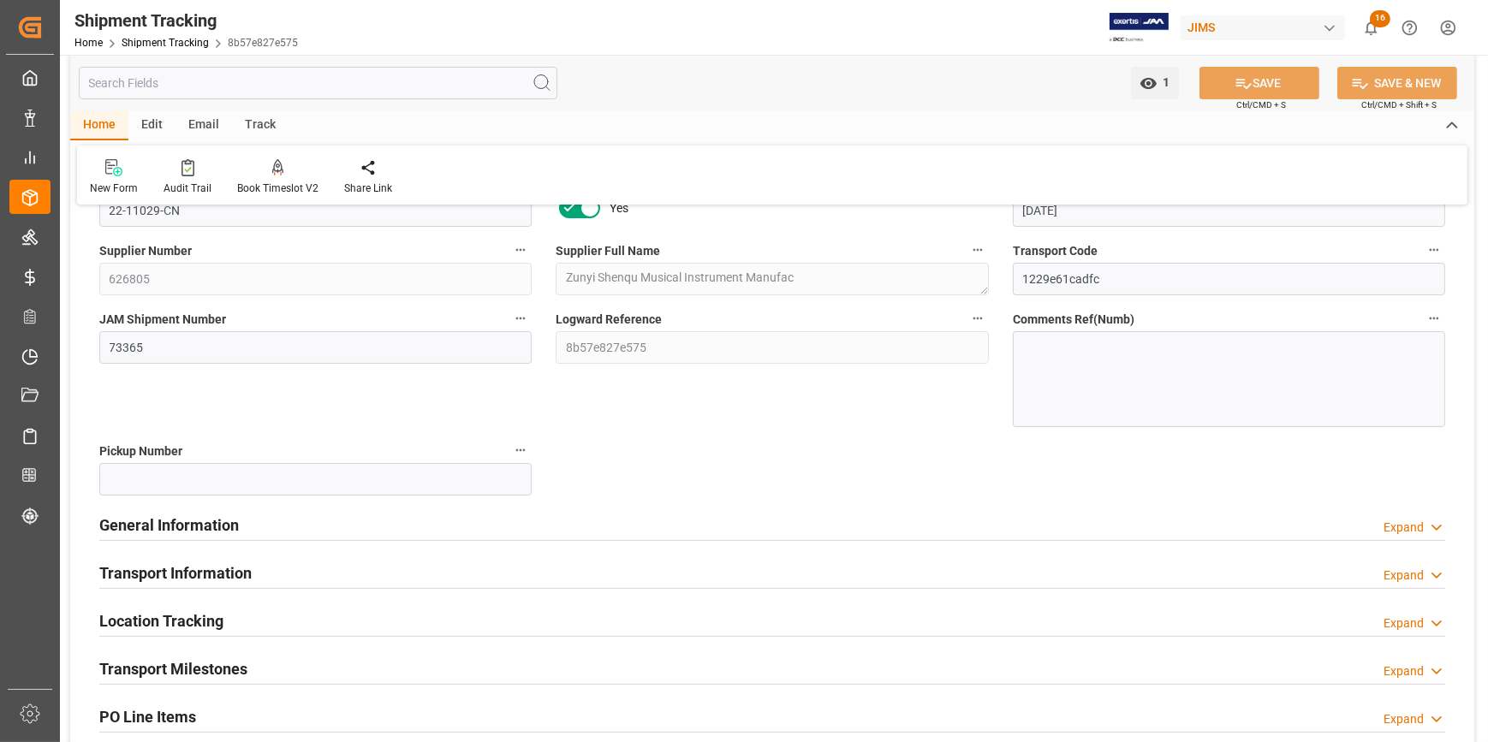
click at [165, 523] on h2 "General Information" at bounding box center [169, 525] width 140 height 23
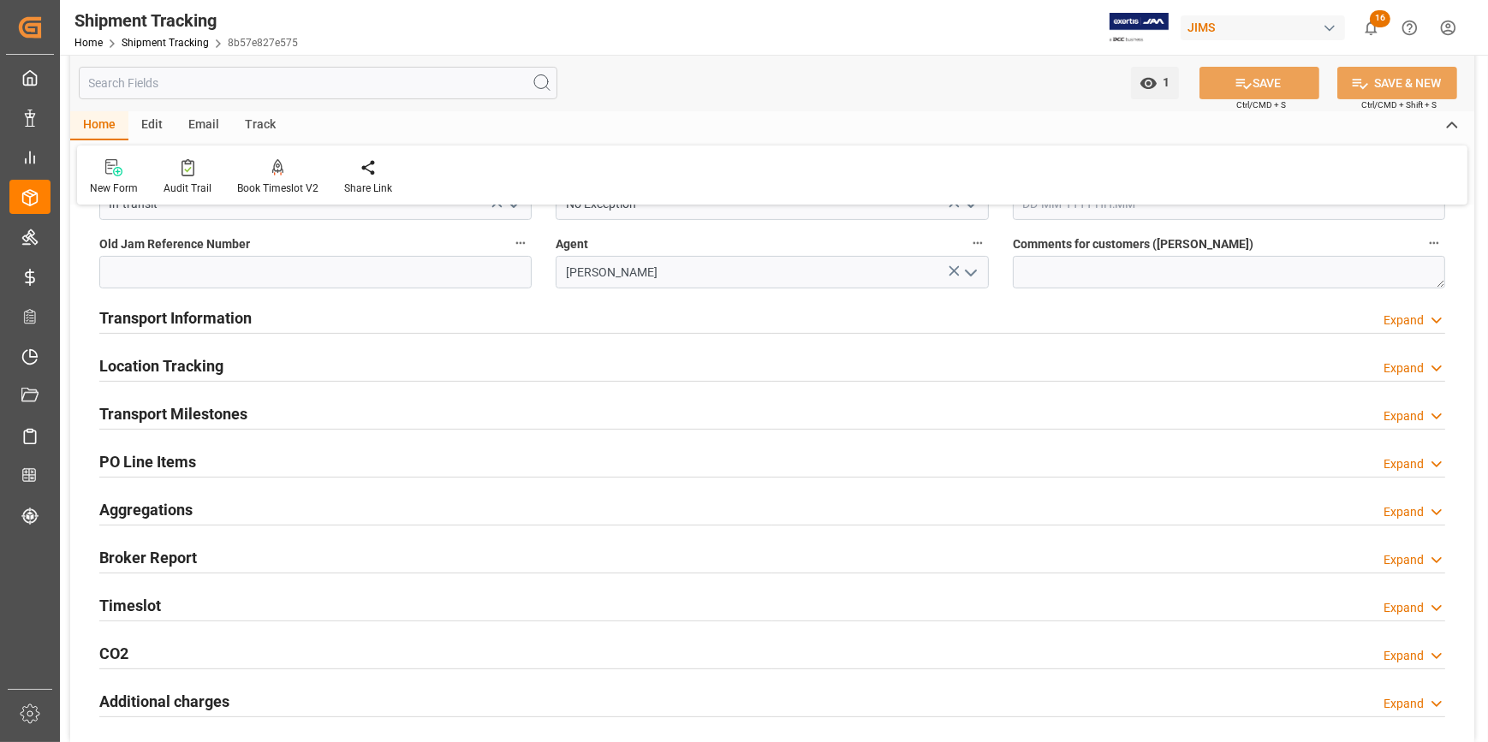
scroll to position [622, 0]
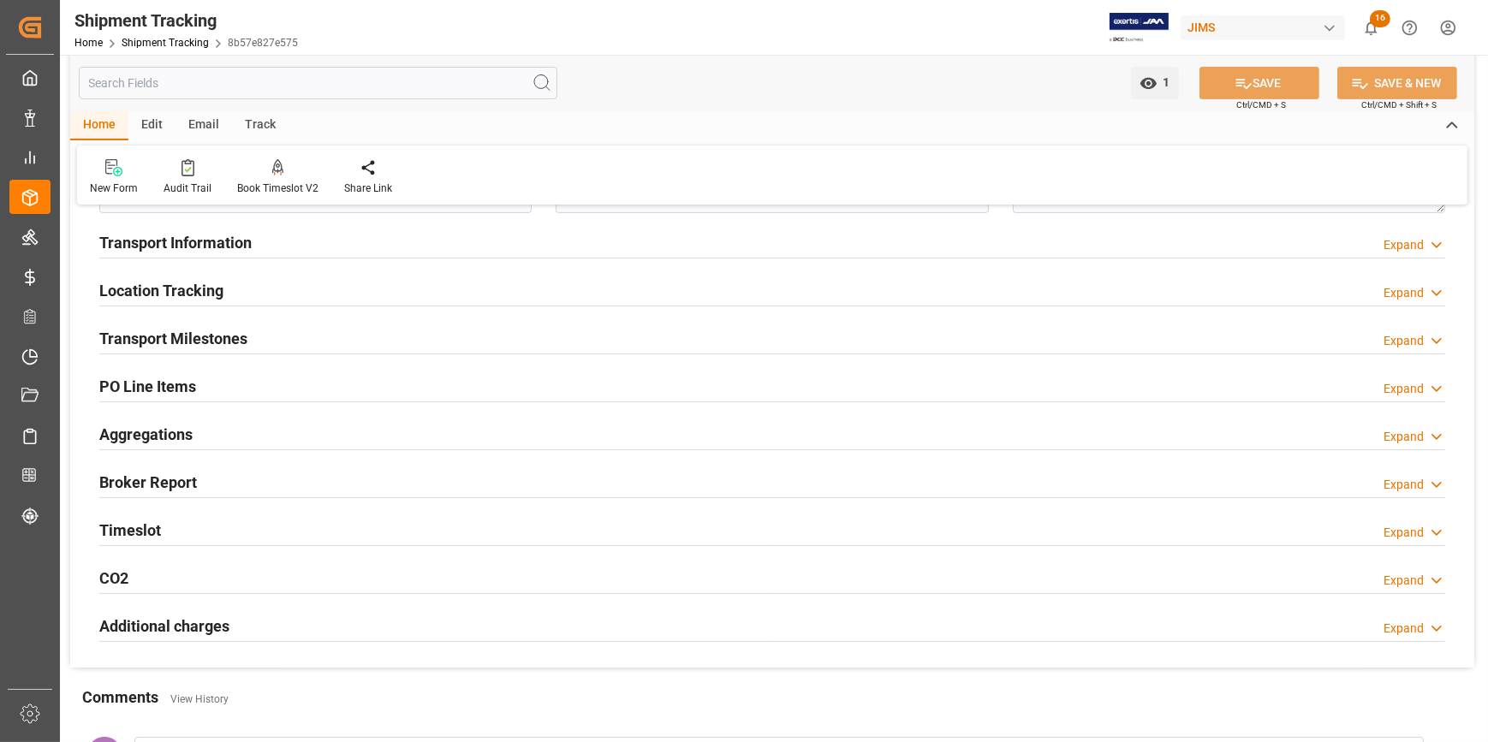
click at [239, 342] on h2 "Transport Milestones" at bounding box center [173, 338] width 148 height 23
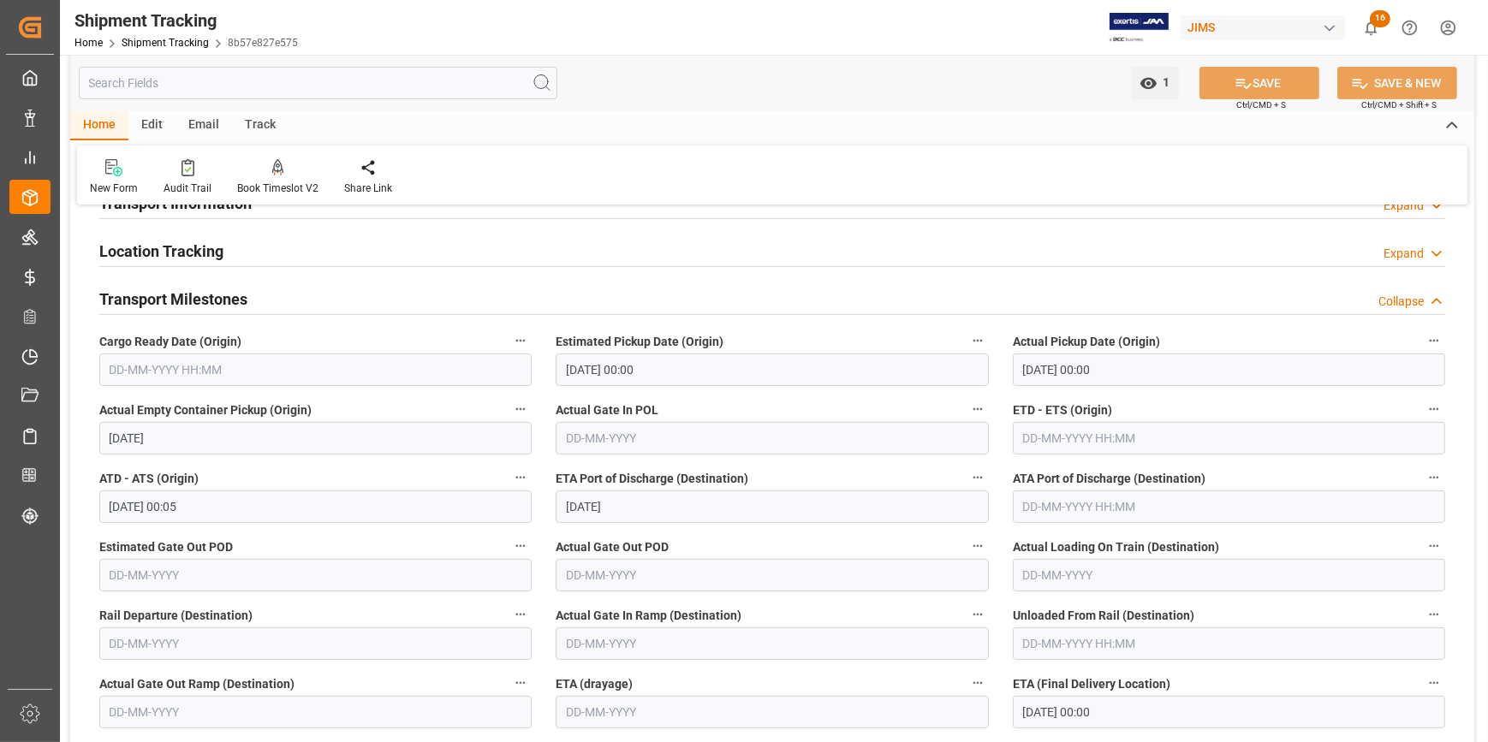
scroll to position [700, 0]
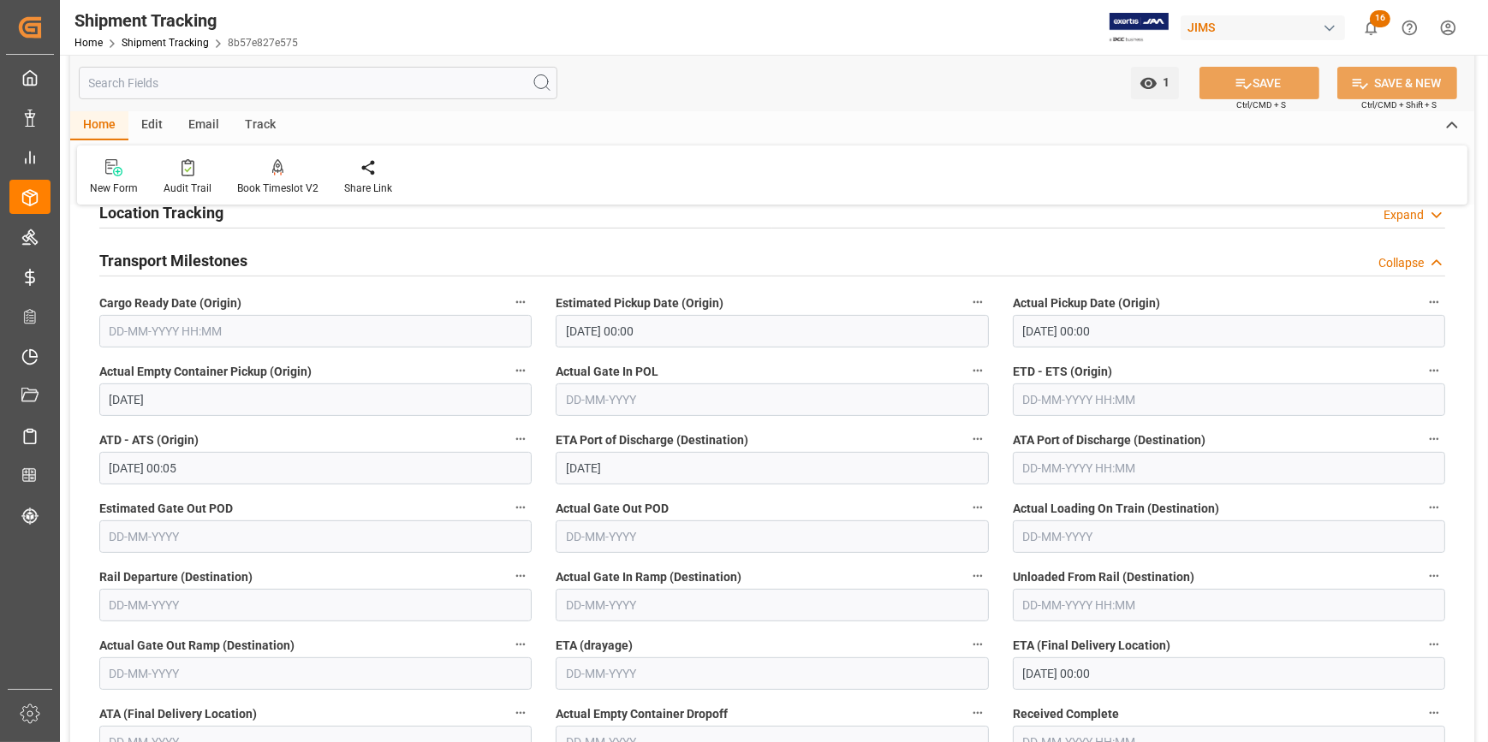
click at [1053, 405] on input "text" at bounding box center [1229, 400] width 432 height 33
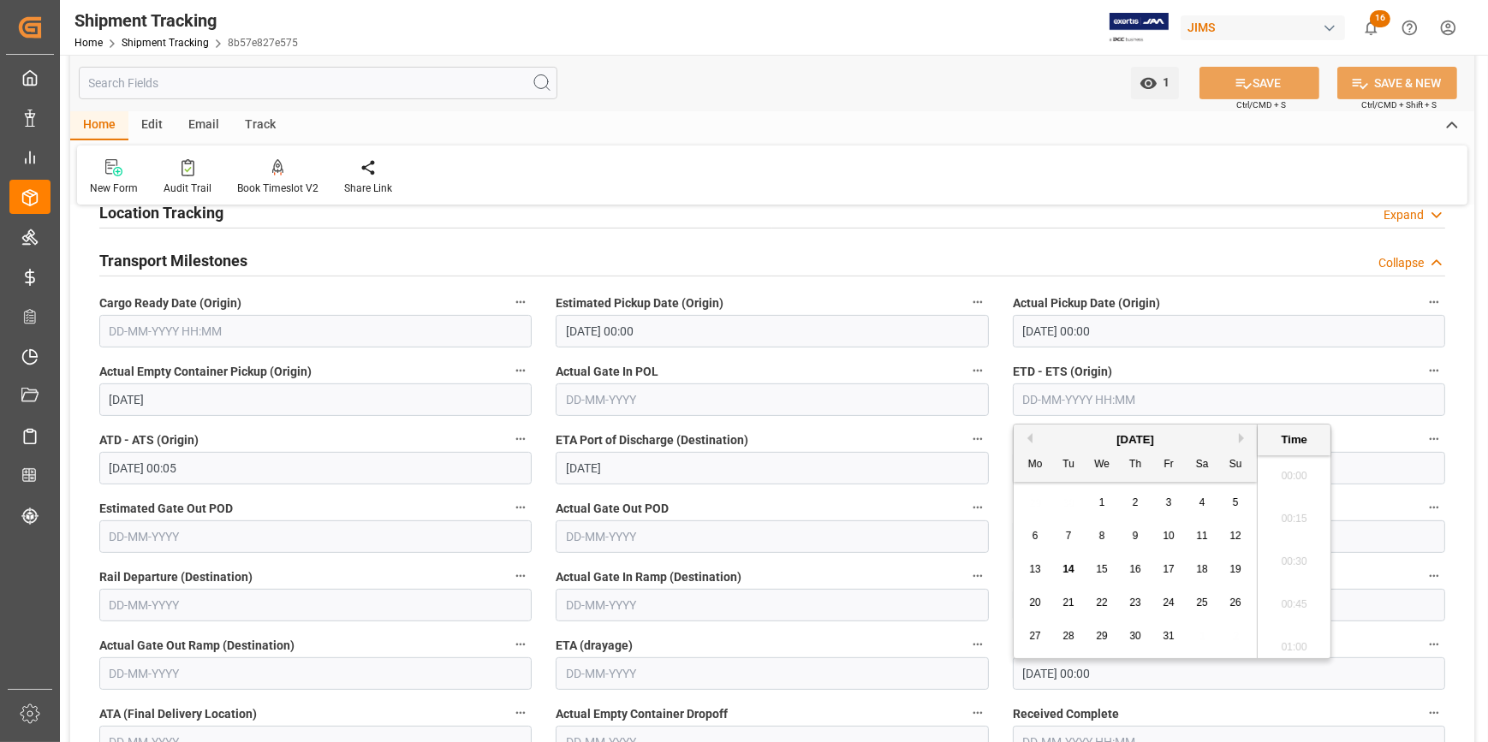
scroll to position [1846, 0]
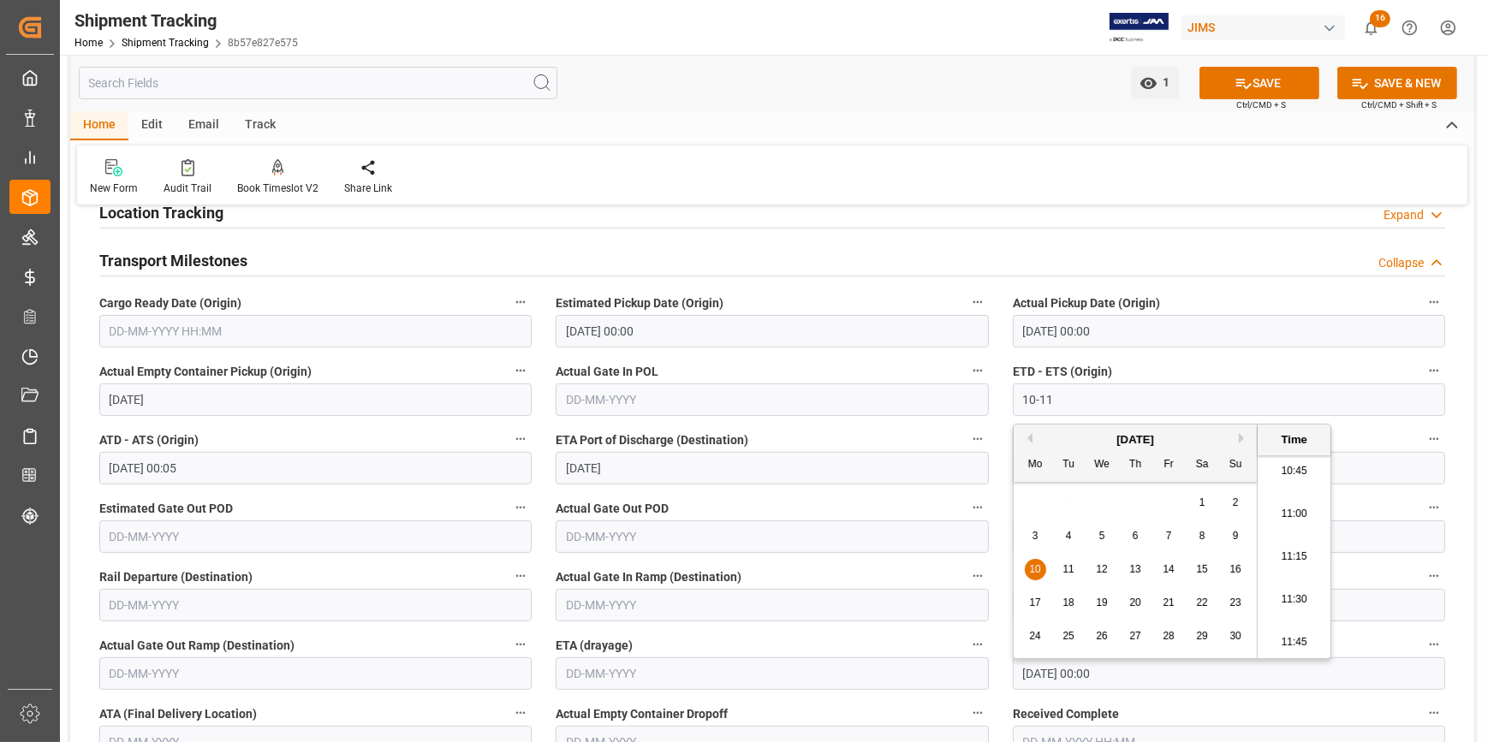
click at [1027, 439] on button "Previous Month" at bounding box center [1027, 438] width 10 height 10
click at [1205, 537] on span "11" at bounding box center [1201, 536] width 11 height 12
type input "[DATE] 00:00"
click at [1205, 537] on span "11" at bounding box center [1201, 536] width 11 height 12
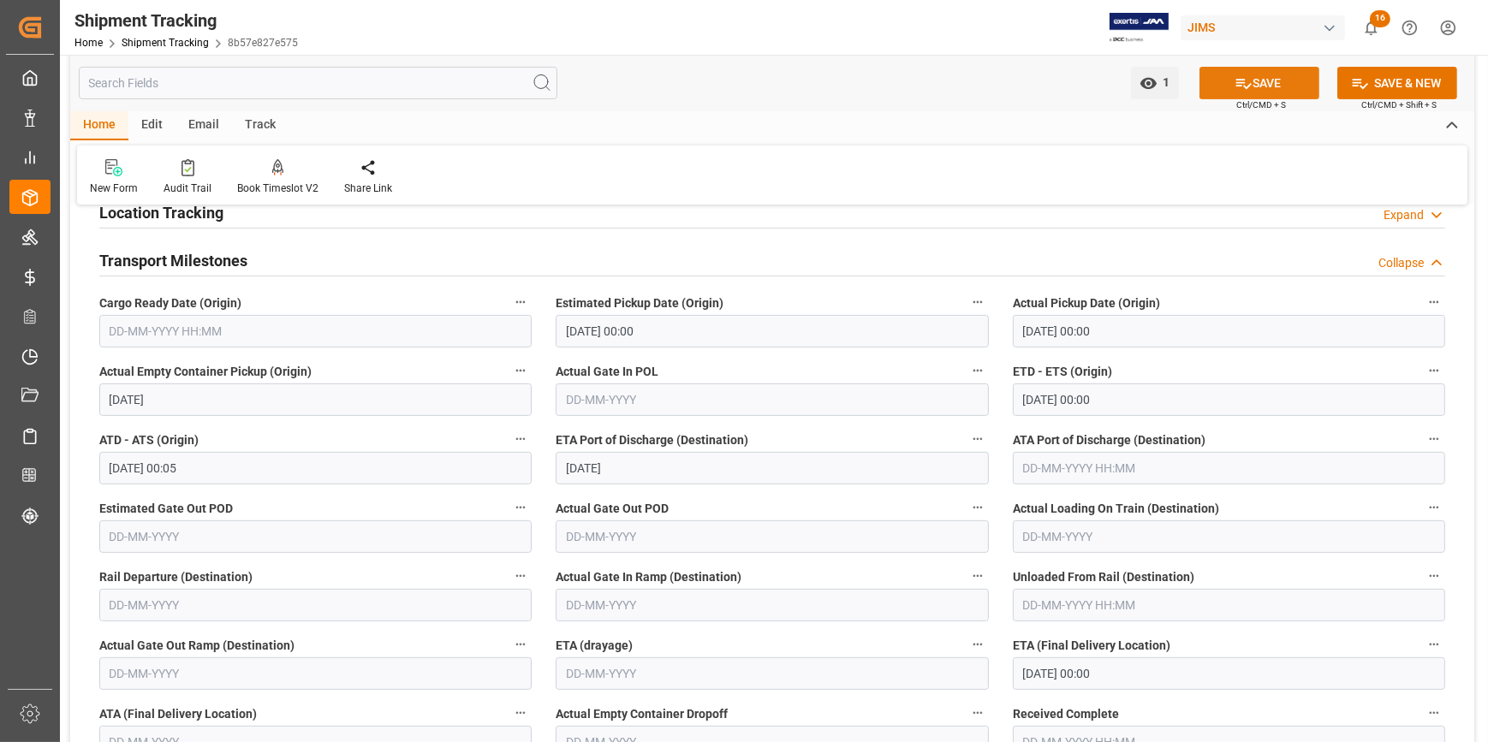
click at [1269, 88] on button "SAVE" at bounding box center [1259, 83] width 120 height 33
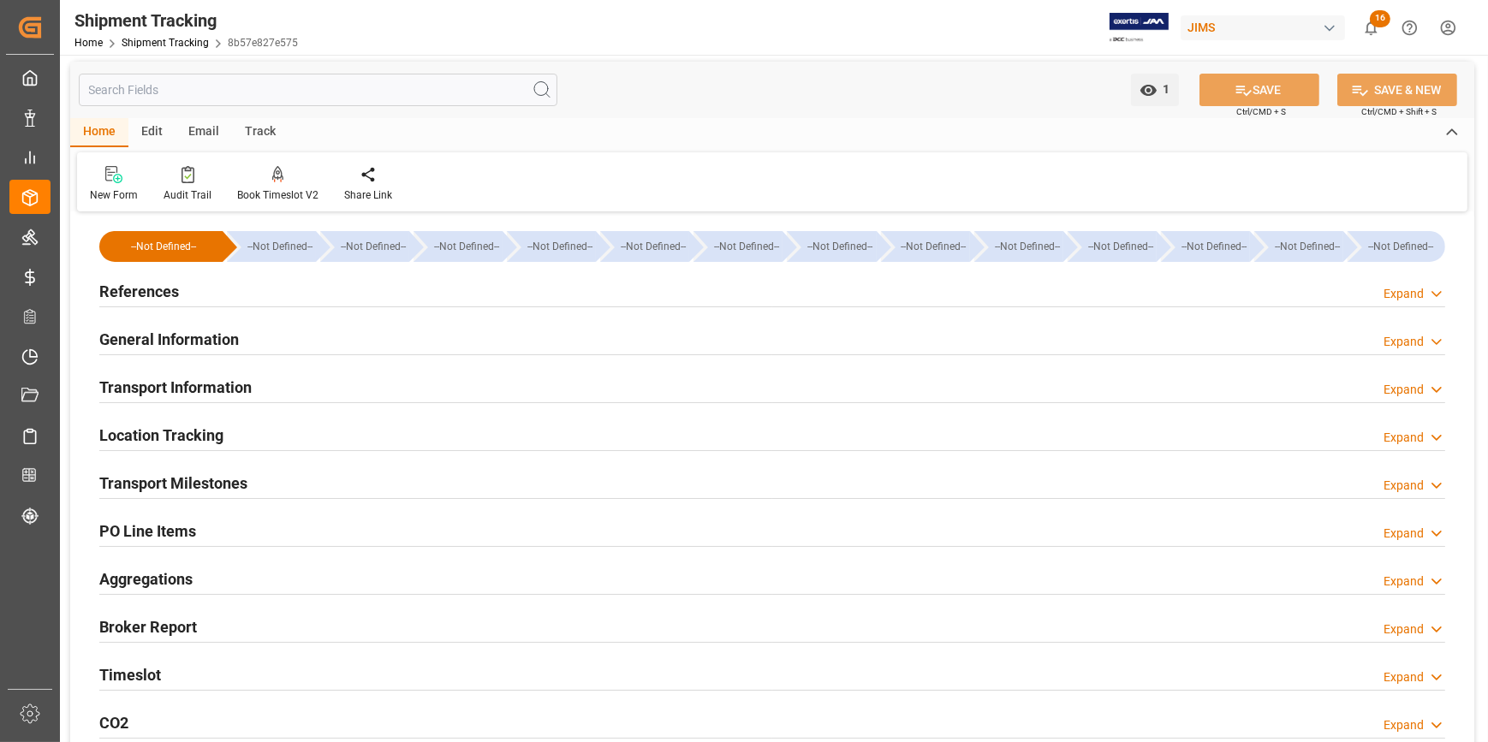
scroll to position [0, 0]
